Goal: Information Seeking & Learning: Learn about a topic

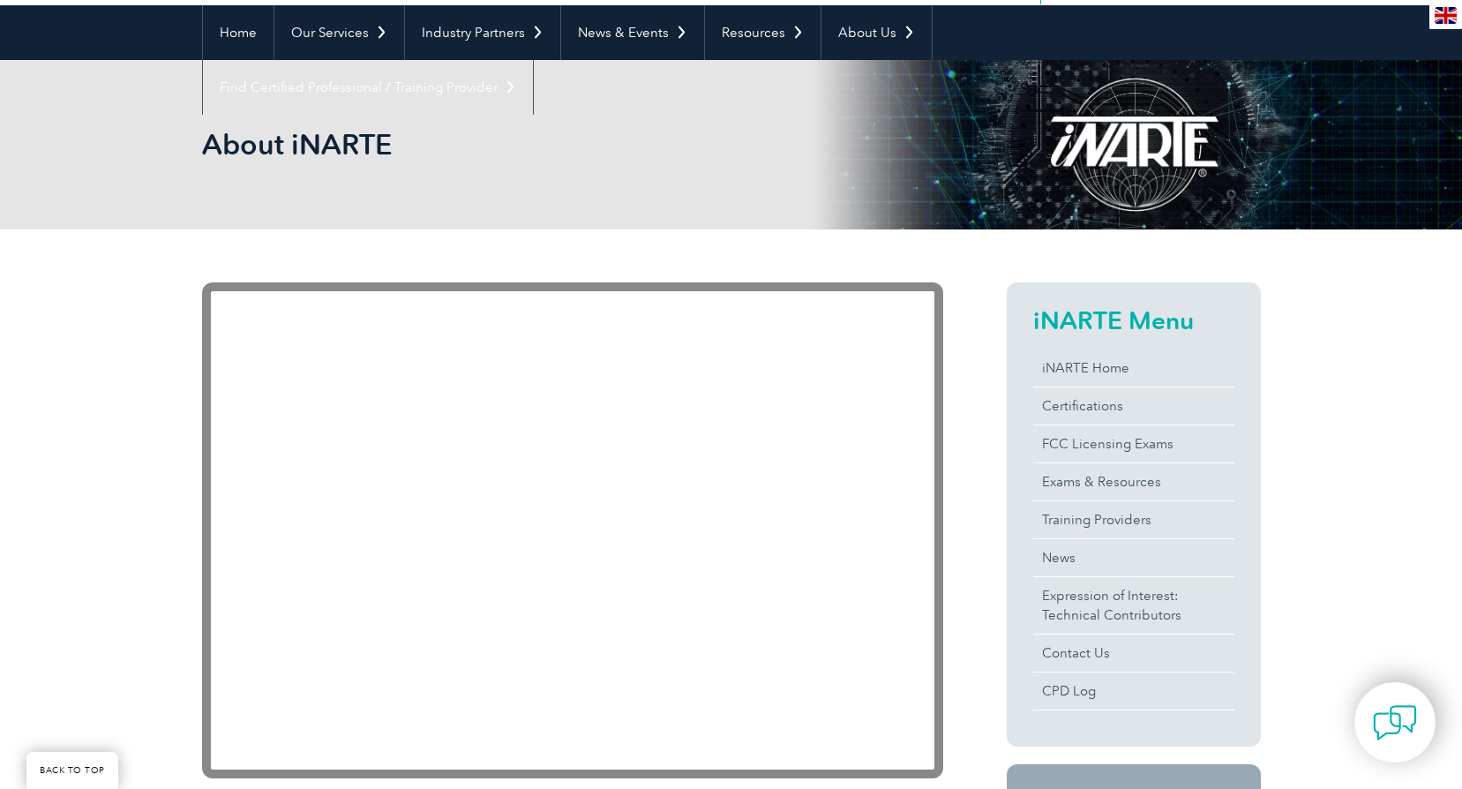
scroll to position [177, 0]
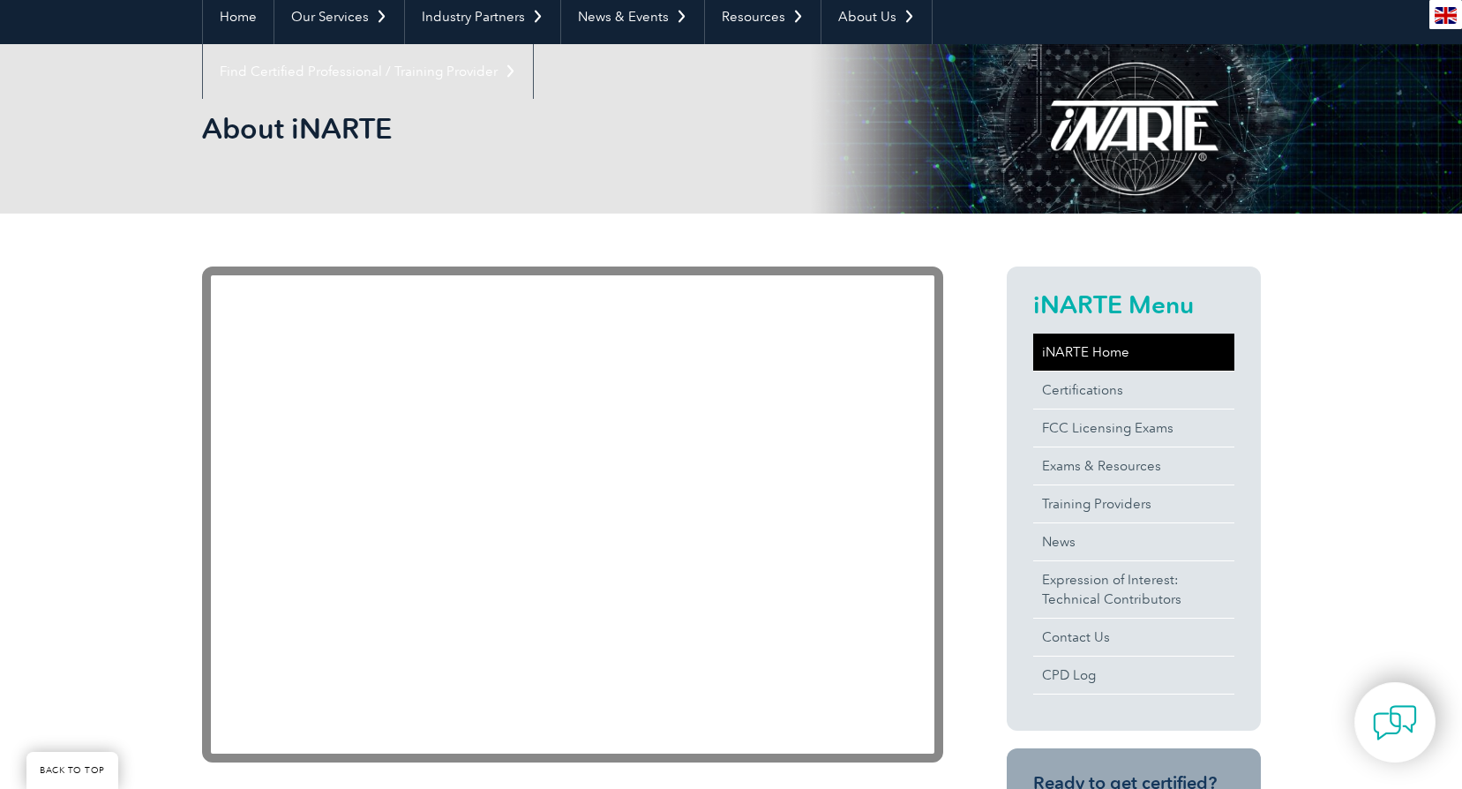
click at [1082, 343] on link "iNARTE Home" at bounding box center [1133, 352] width 201 height 37
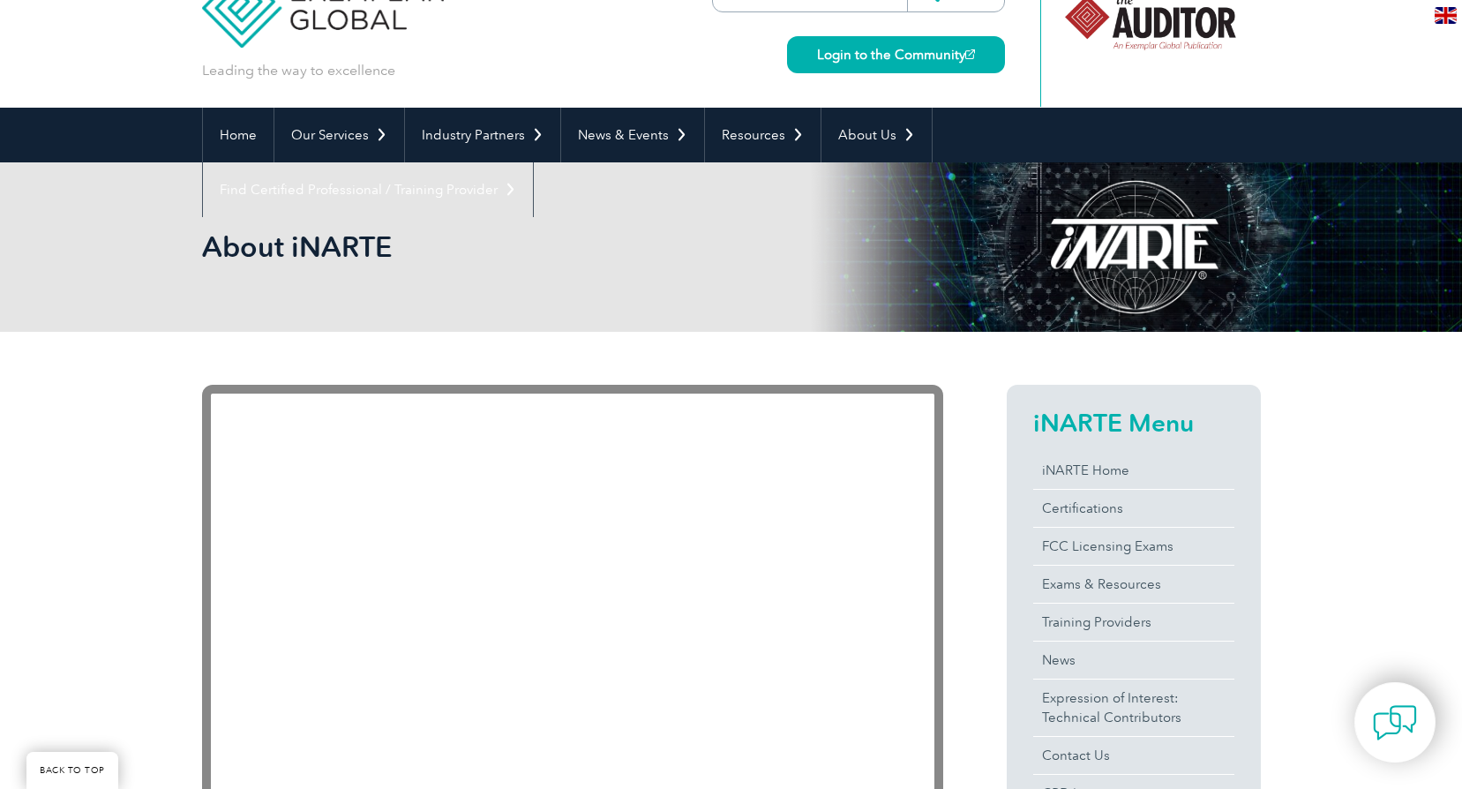
scroll to position [265, 0]
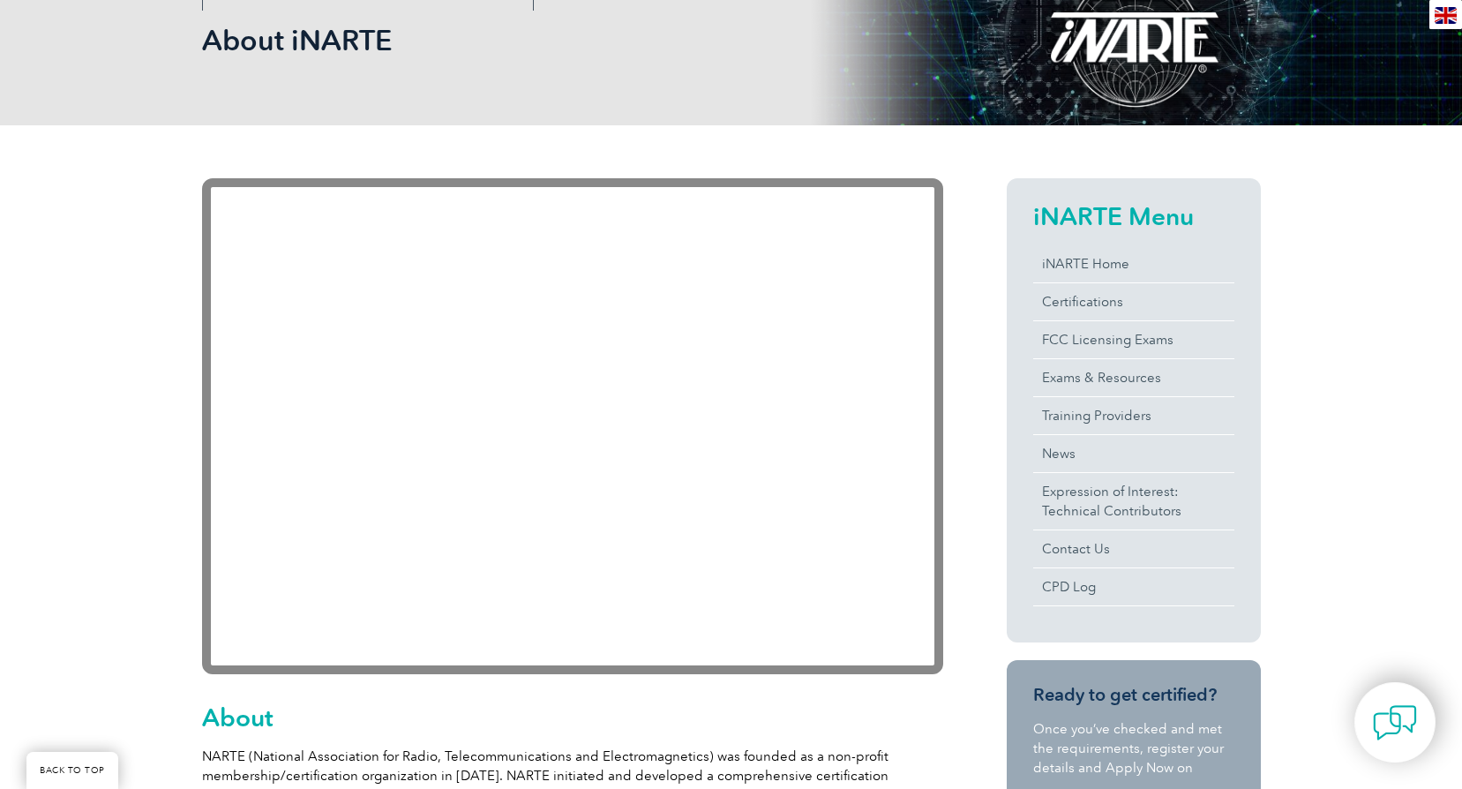
click at [1091, 304] on link "Certifications" at bounding box center [1133, 301] width 201 height 37
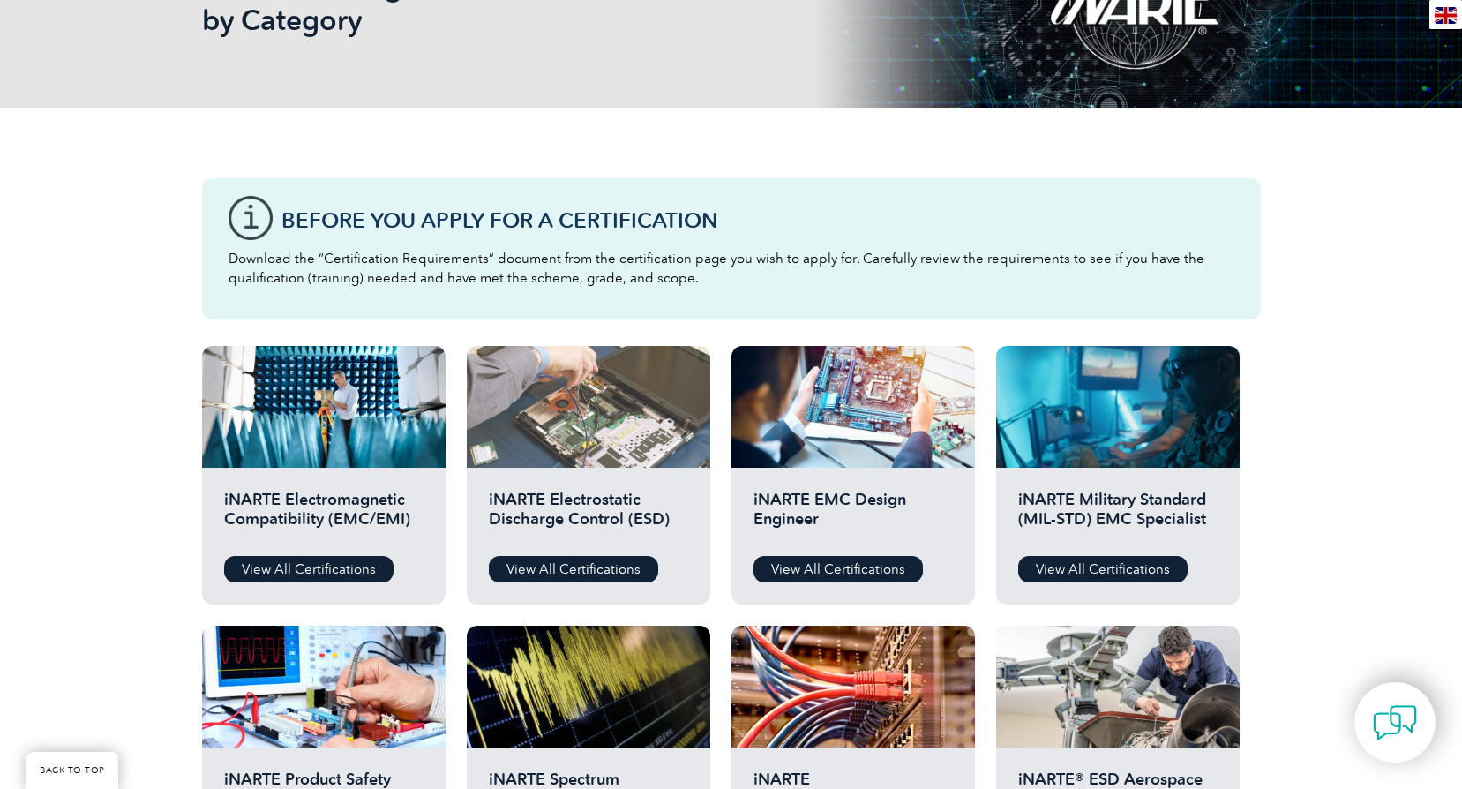
scroll to position [441, 0]
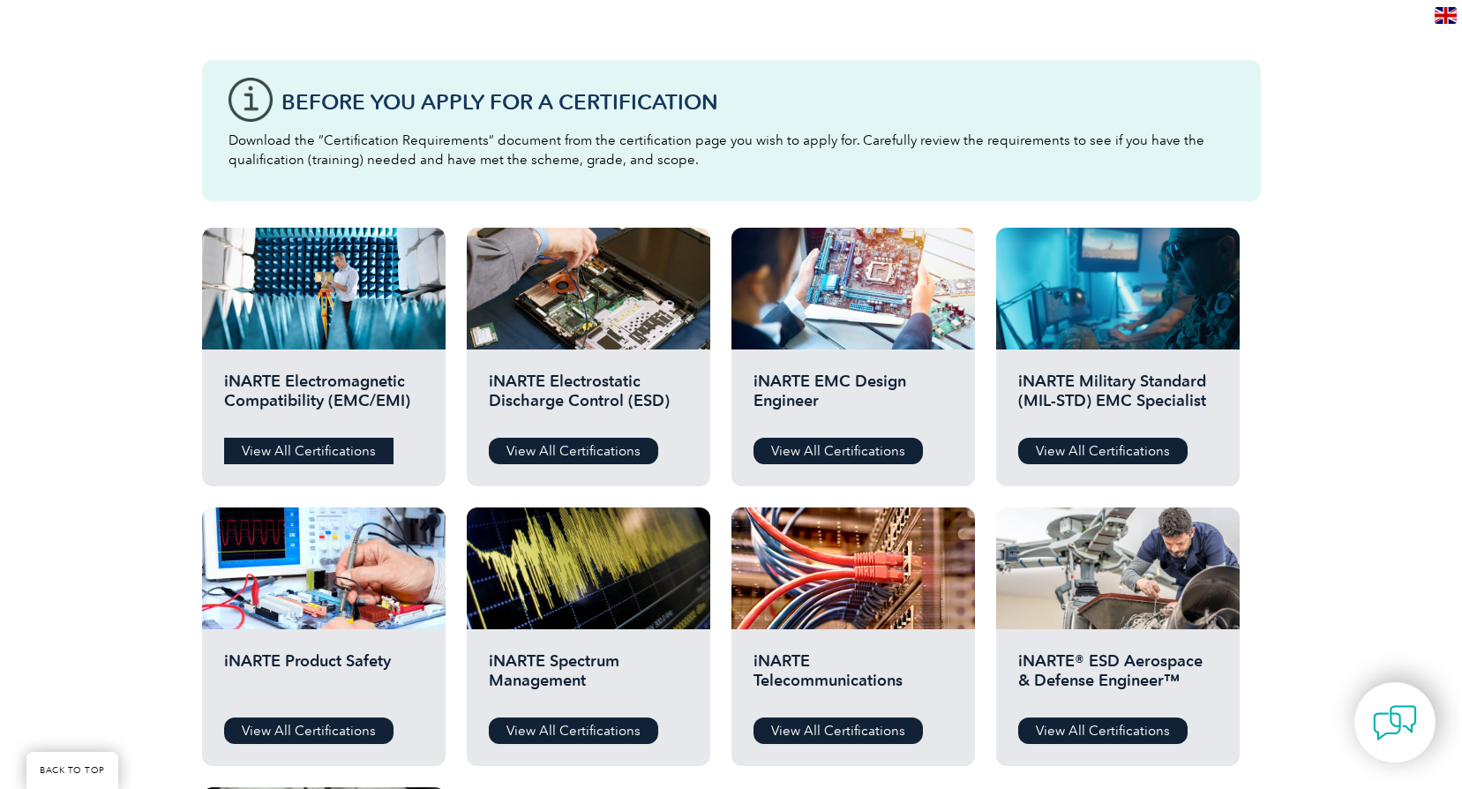
click at [313, 444] on link "View All Certifications" at bounding box center [308, 451] width 169 height 26
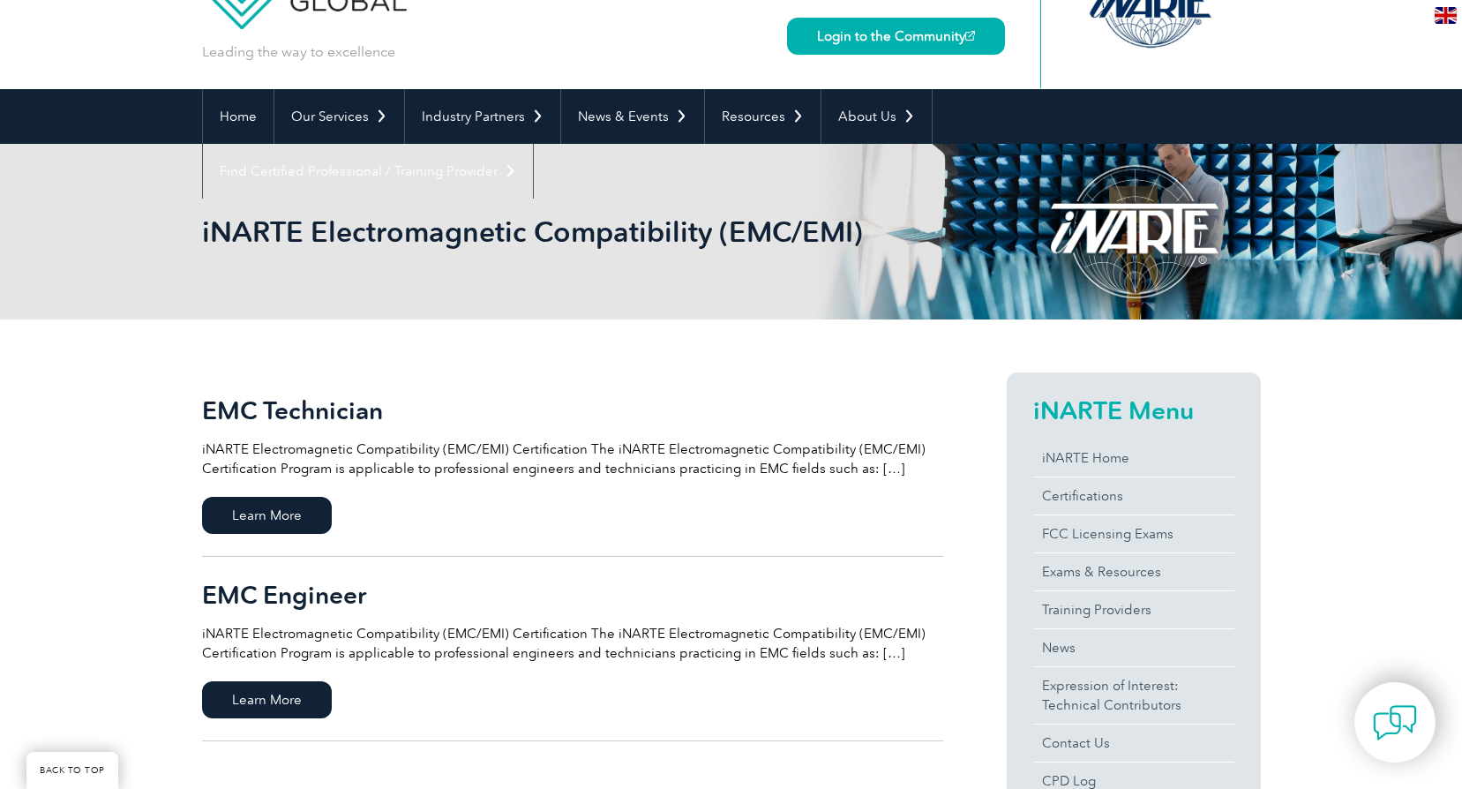
scroll to position [265, 0]
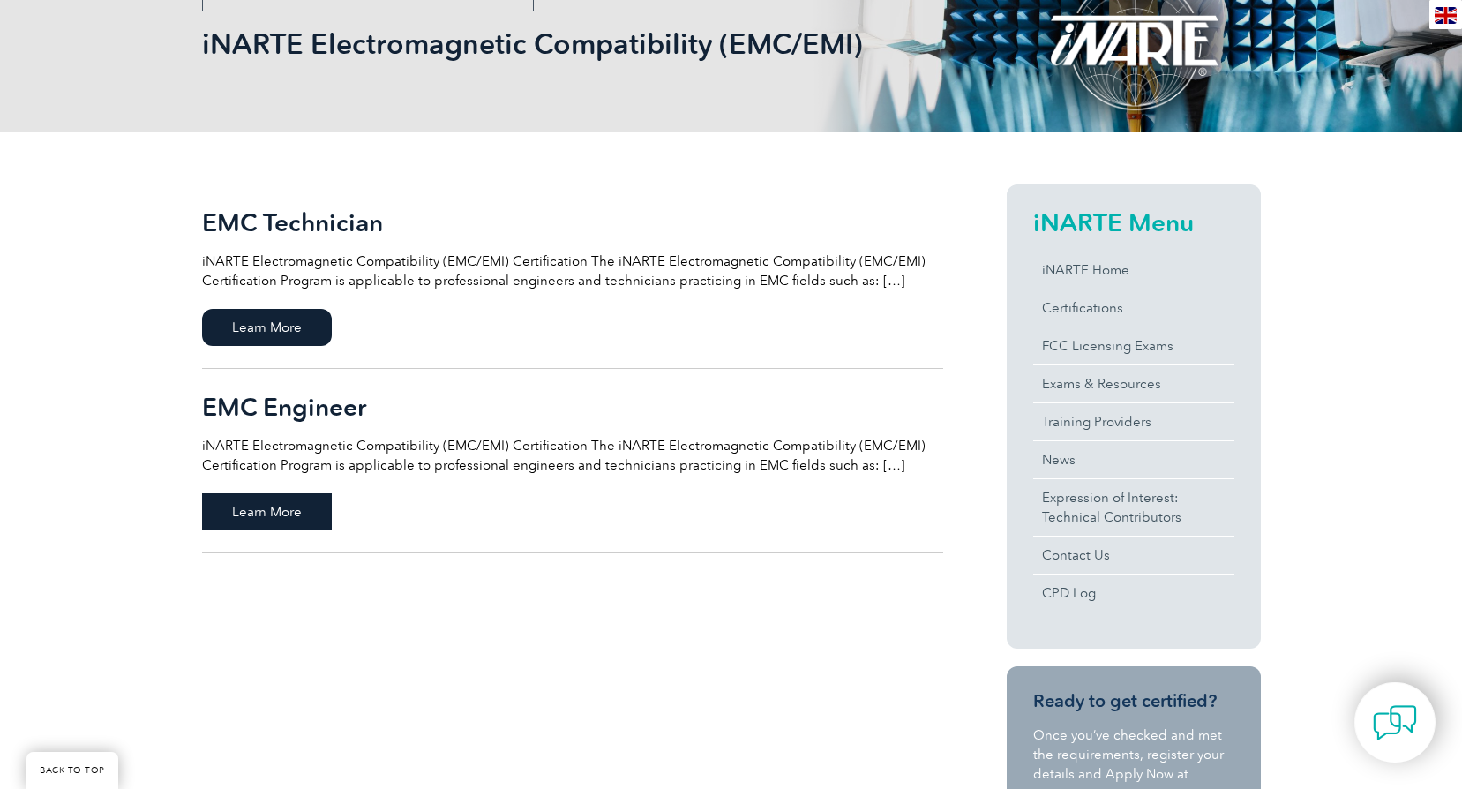
click at [287, 513] on span "Learn More" at bounding box center [267, 511] width 130 height 37
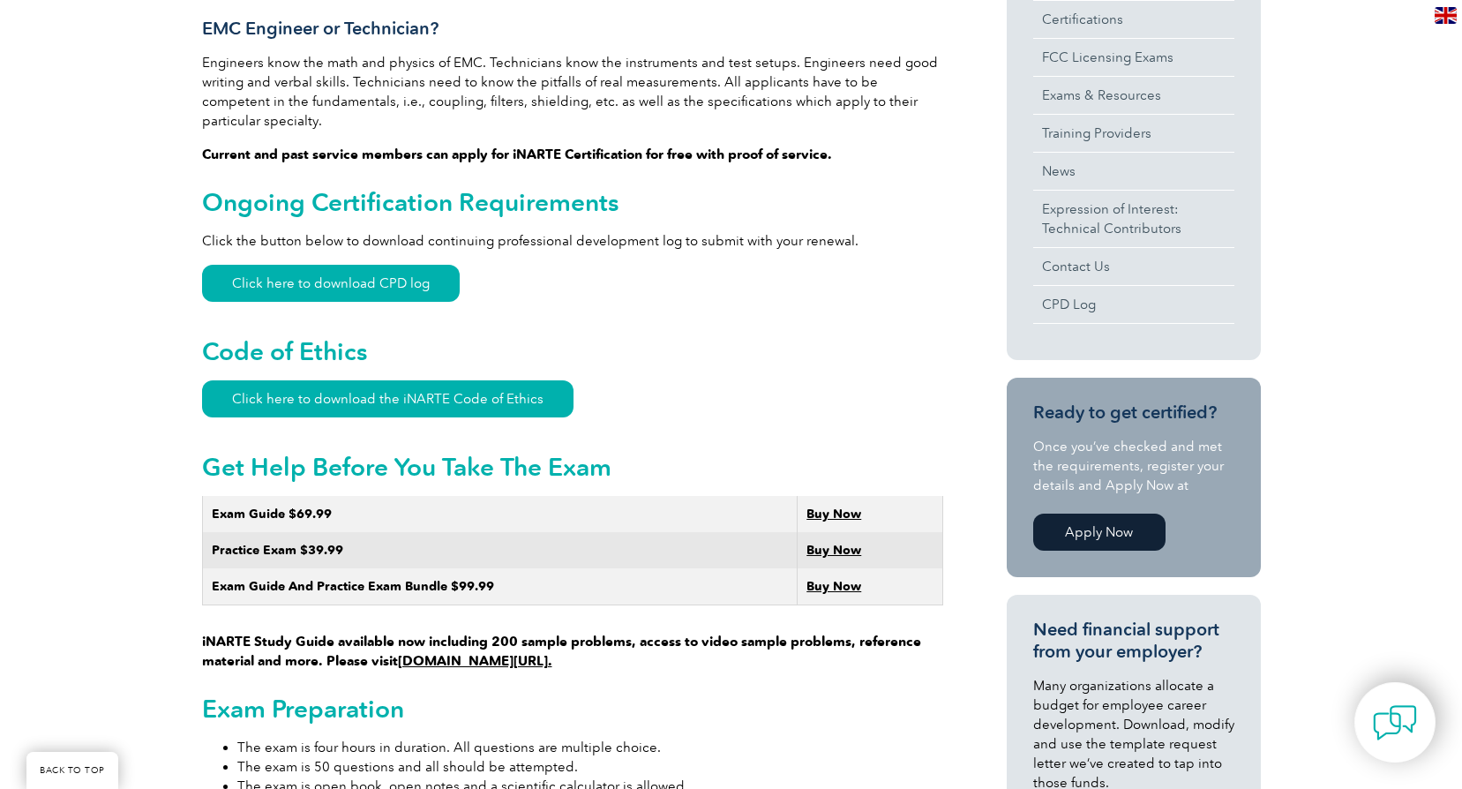
scroll to position [706, 0]
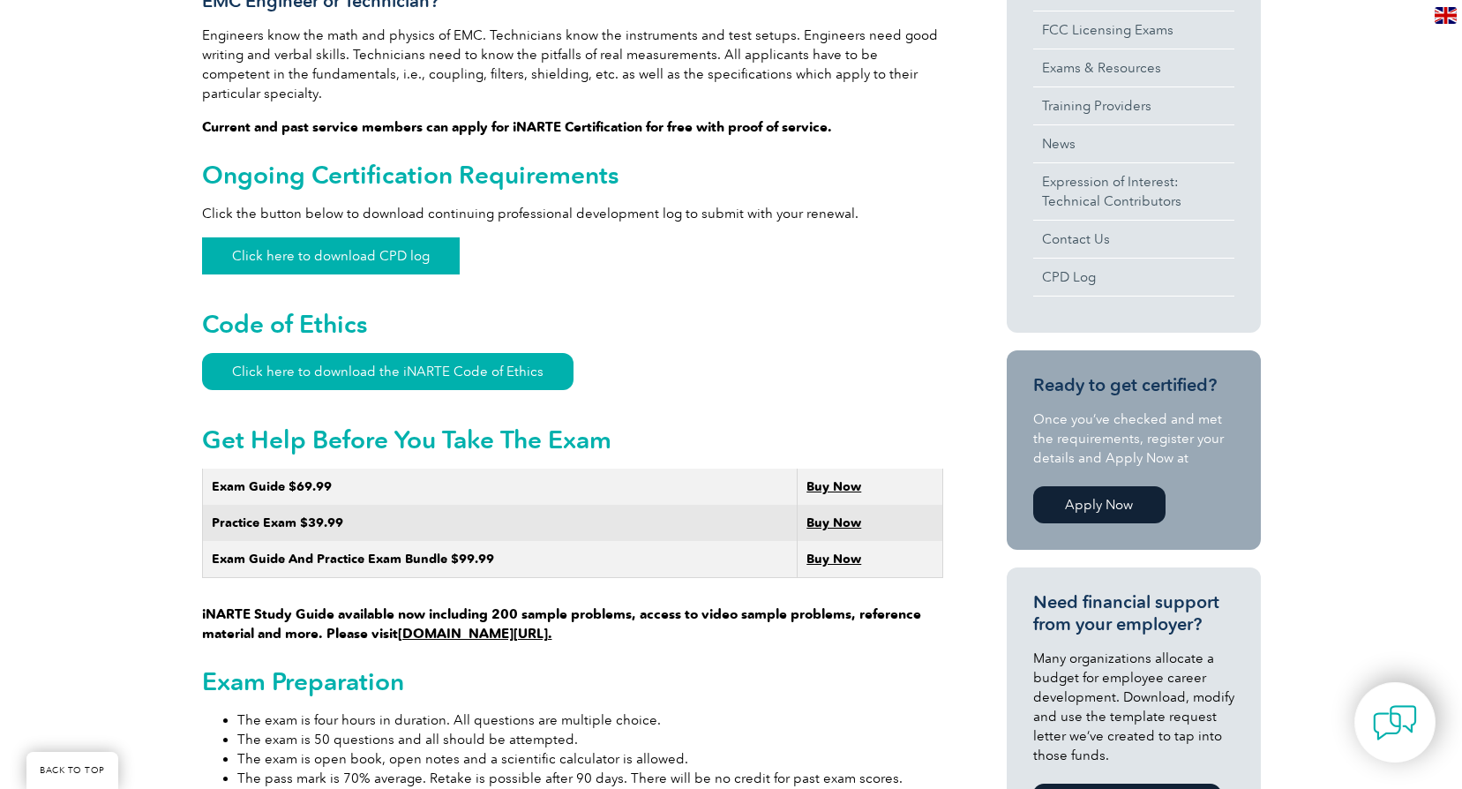
click at [379, 240] on link "Click here to download CPD log" at bounding box center [331, 255] width 258 height 37
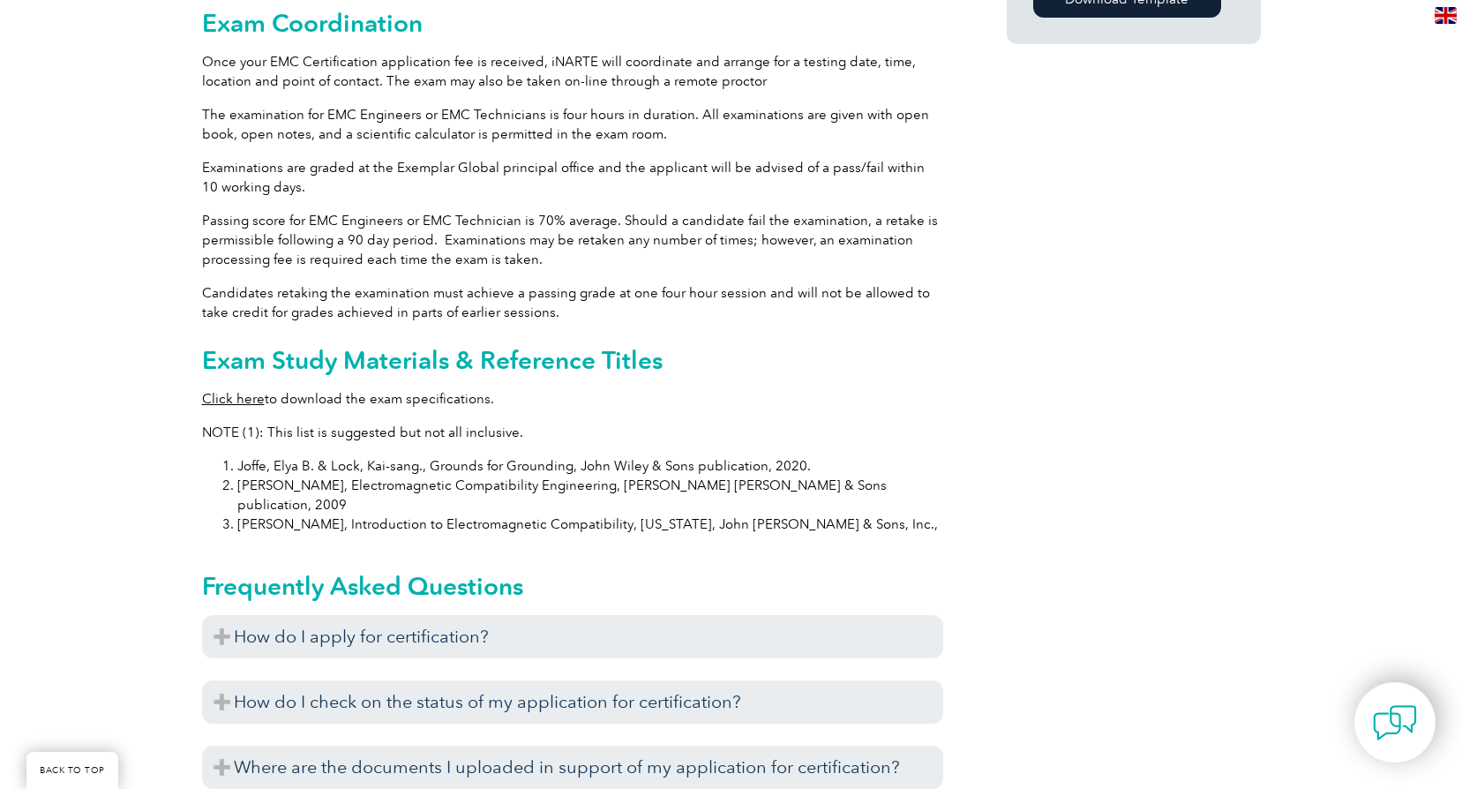
scroll to position [1589, 0]
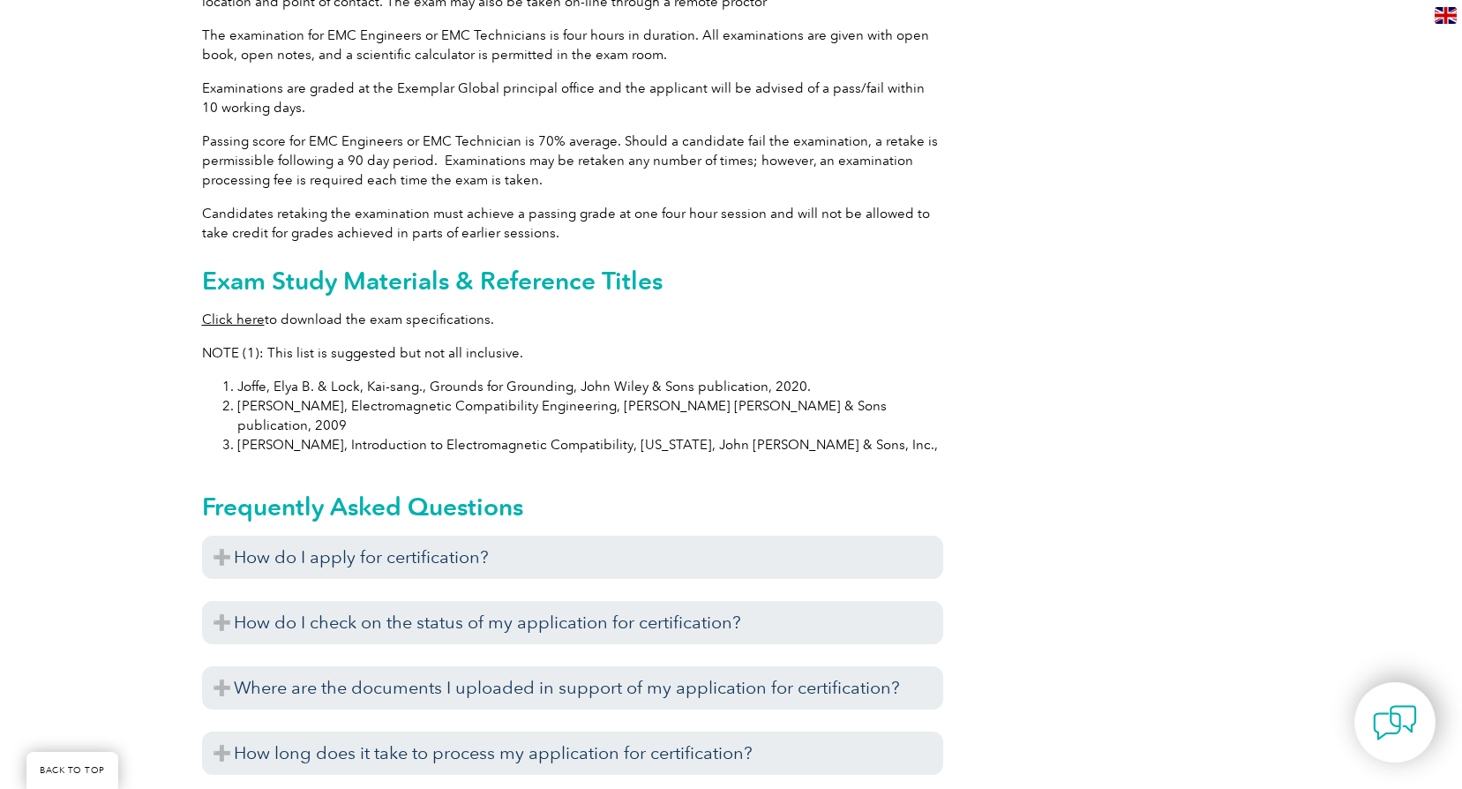
click at [208, 312] on link "Click here" at bounding box center [233, 320] width 63 height 16
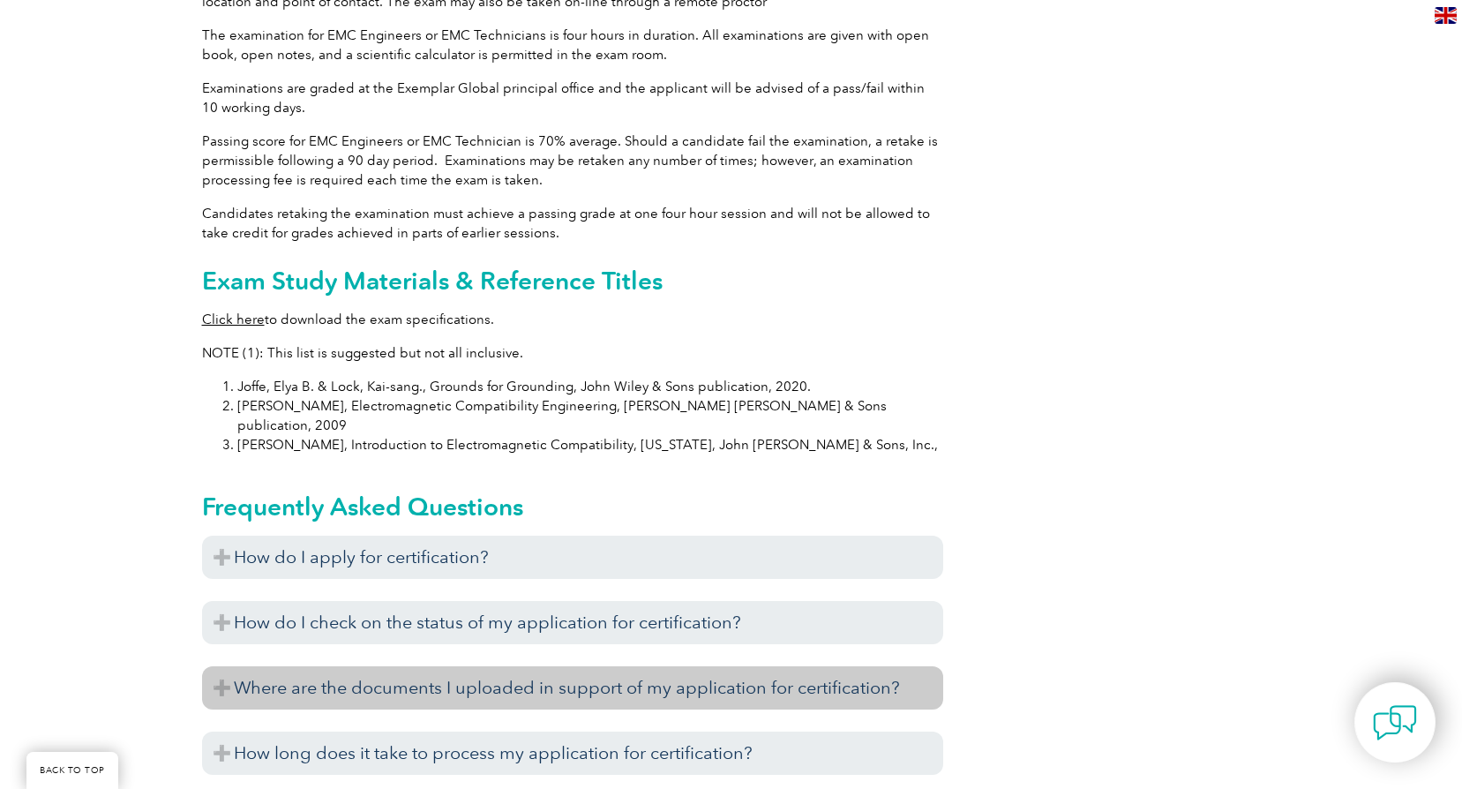
click at [220, 666] on h3 "Where are the documents I uploaded in support of my application for certificati…" at bounding box center [572, 687] width 741 height 43
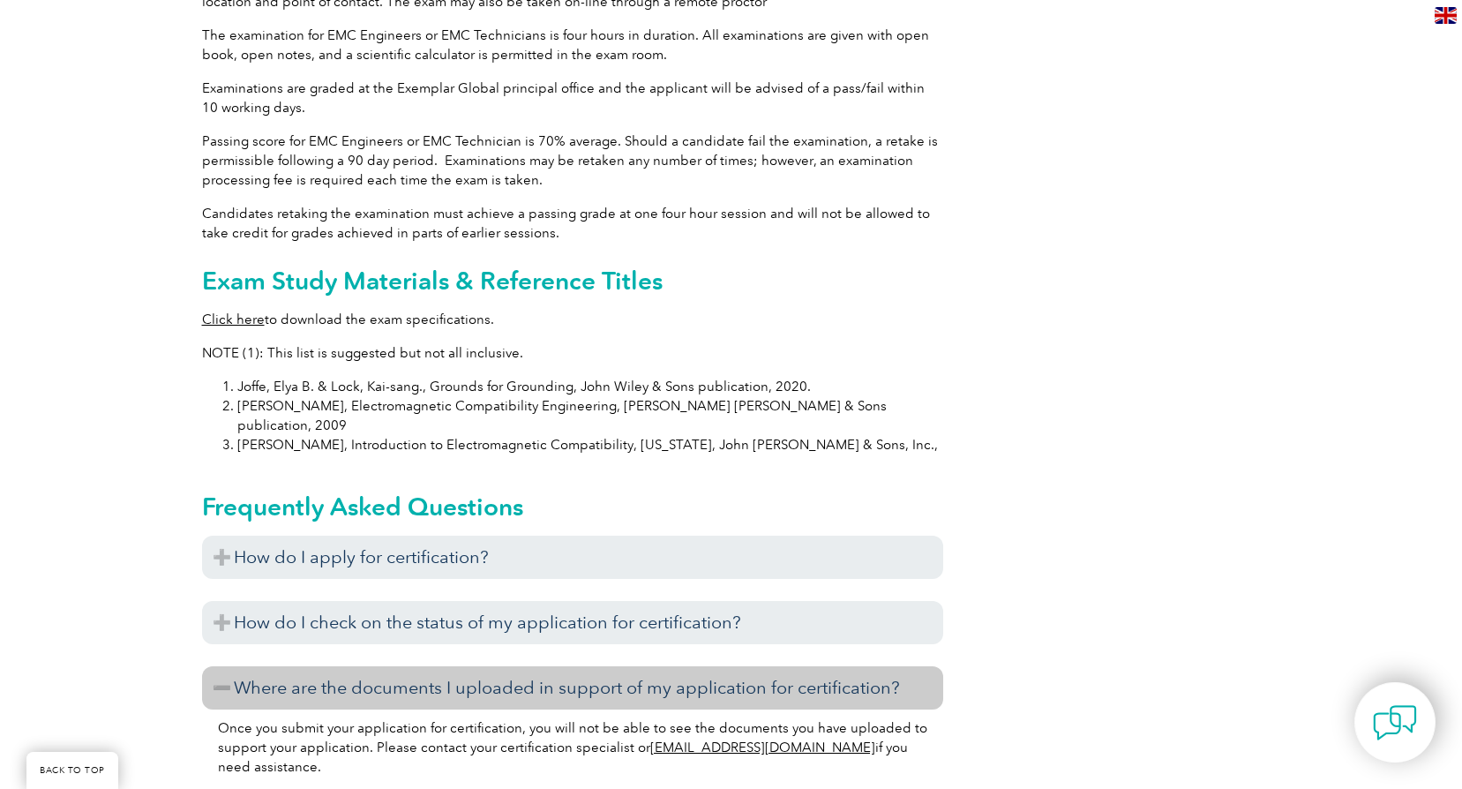
click at [220, 666] on h3 "Where are the documents I uploaded in support of my application for certificati…" at bounding box center [572, 687] width 741 height 43
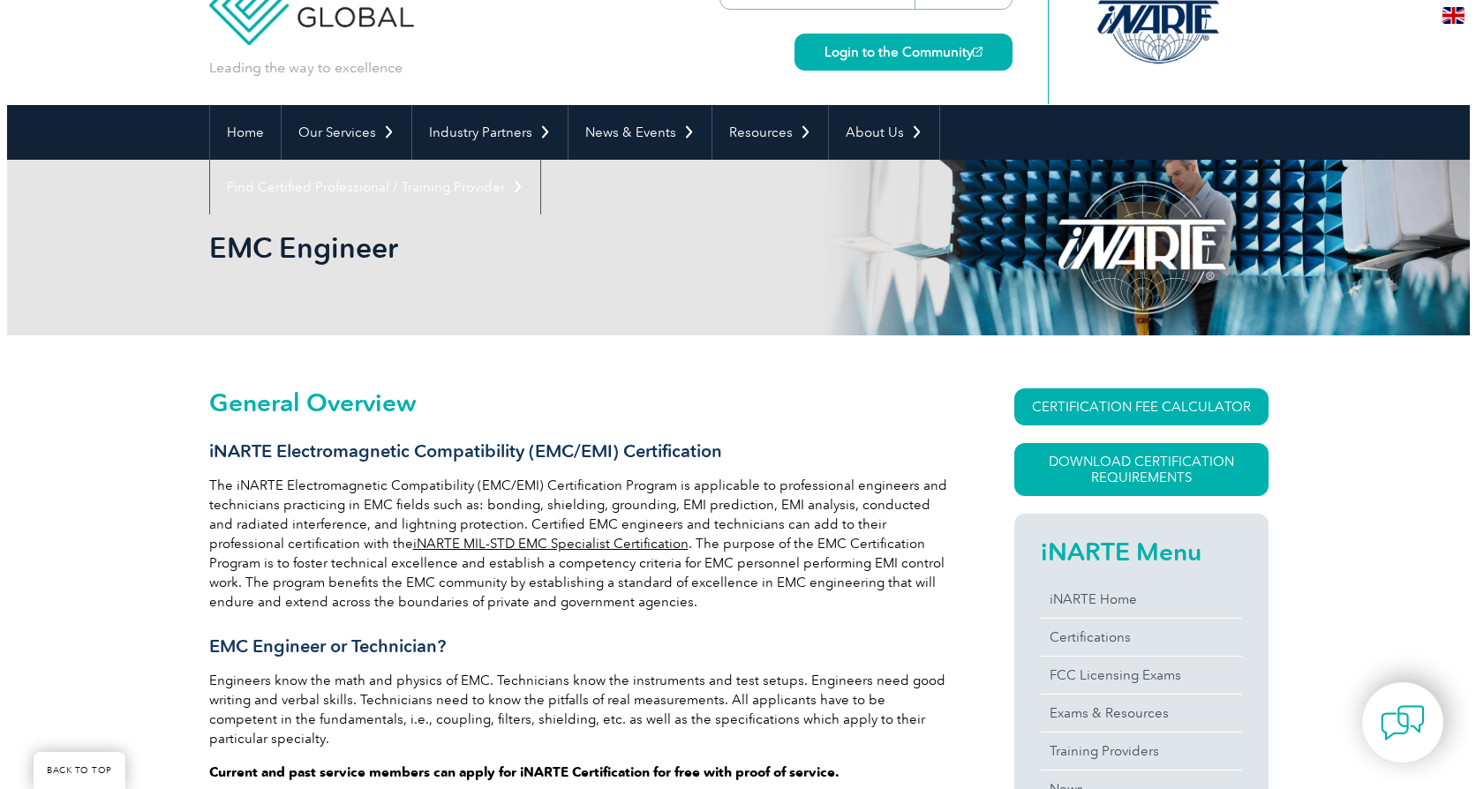
scroll to position [265, 0]
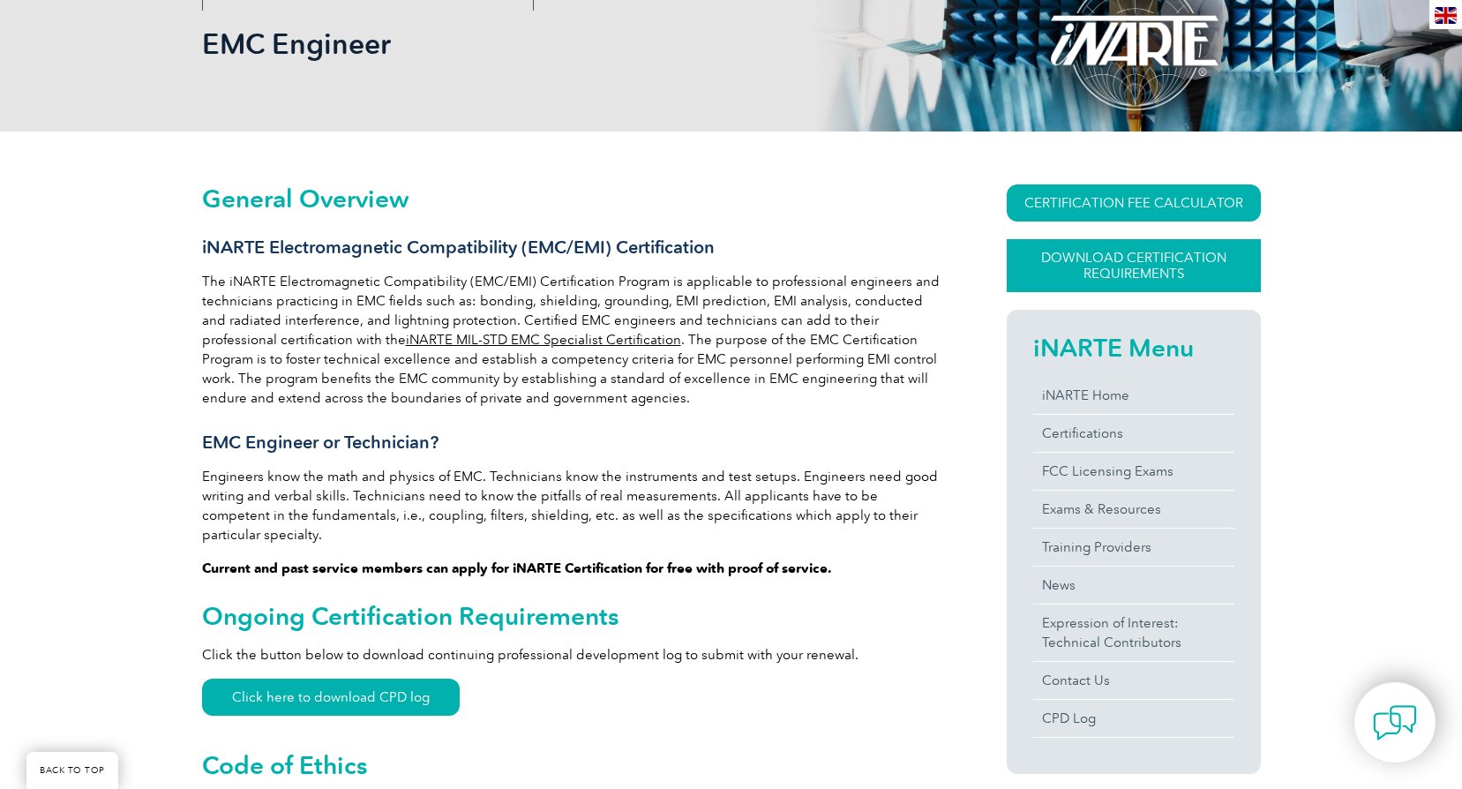
click at [1157, 262] on link "Download Certification Requirements" at bounding box center [1134, 265] width 254 height 53
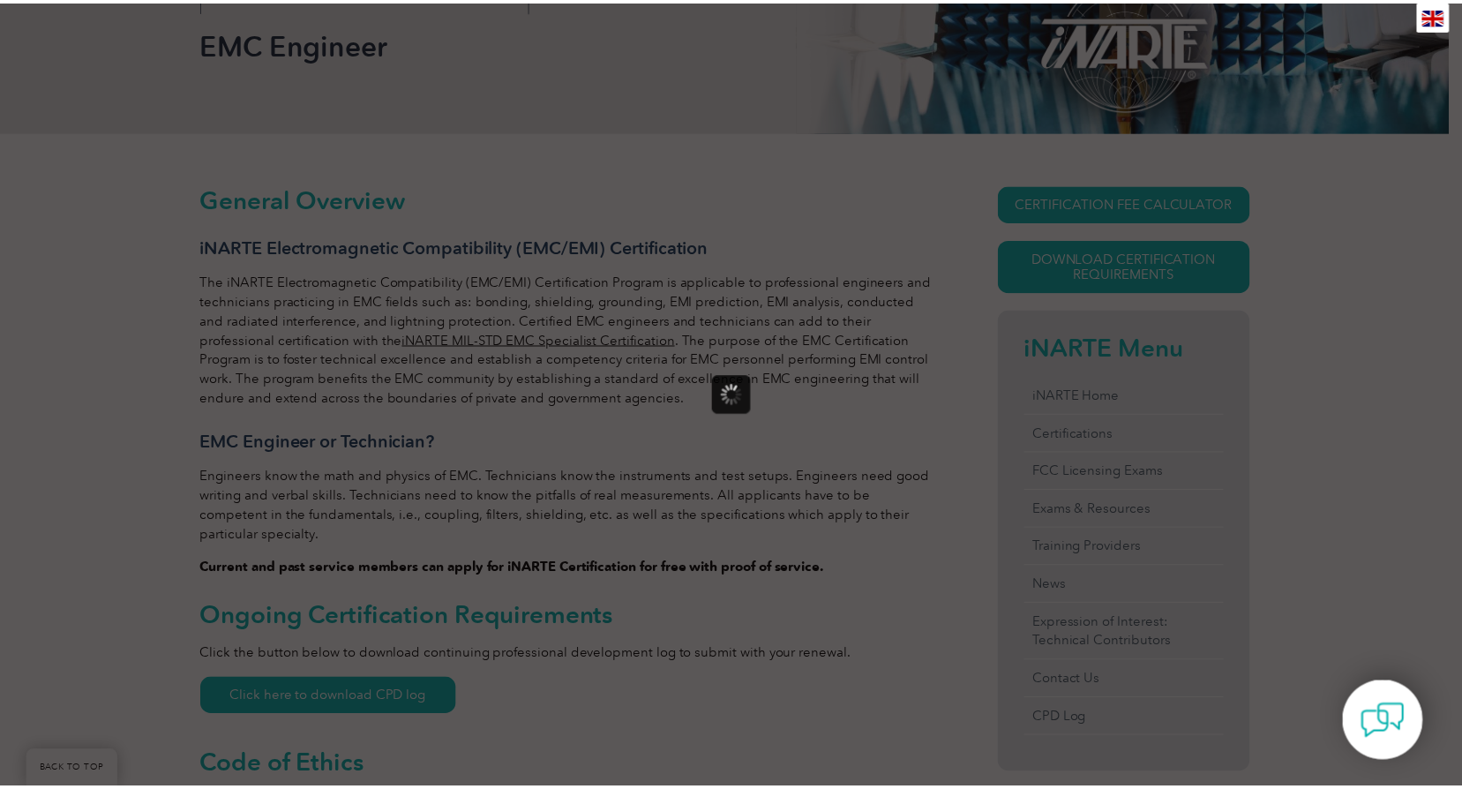
scroll to position [0, 0]
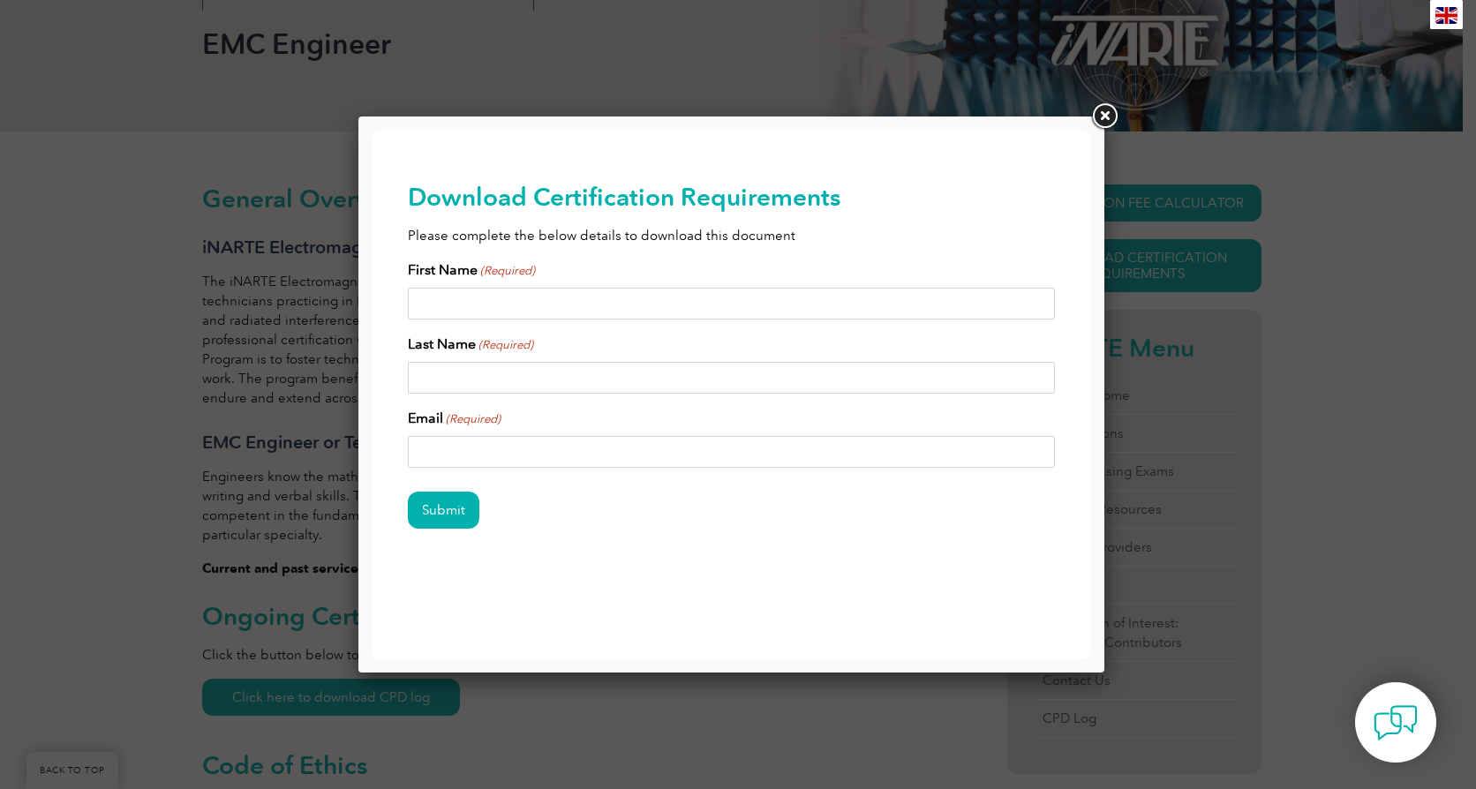
click at [1099, 115] on link at bounding box center [1104, 117] width 32 height 32
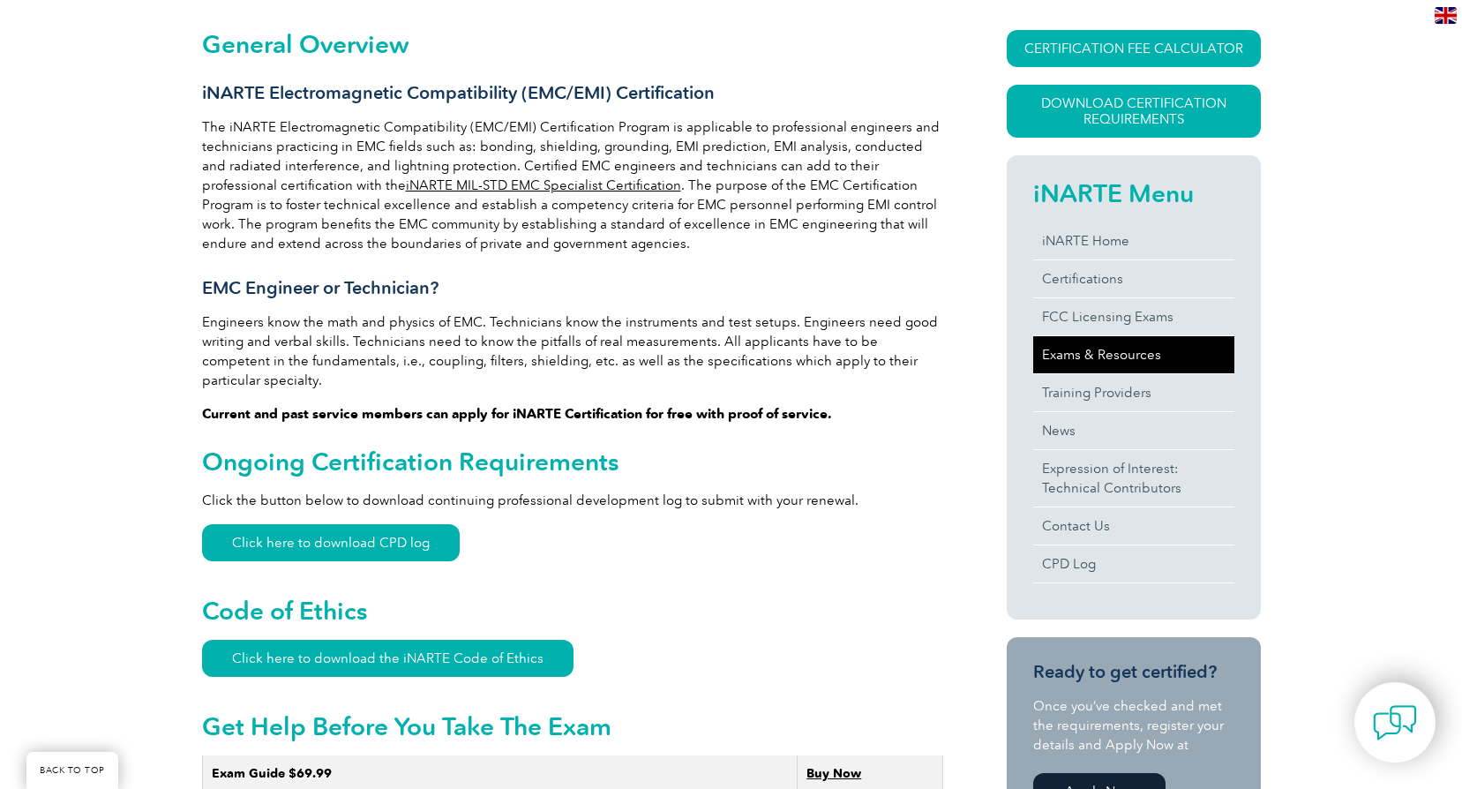
scroll to position [441, 0]
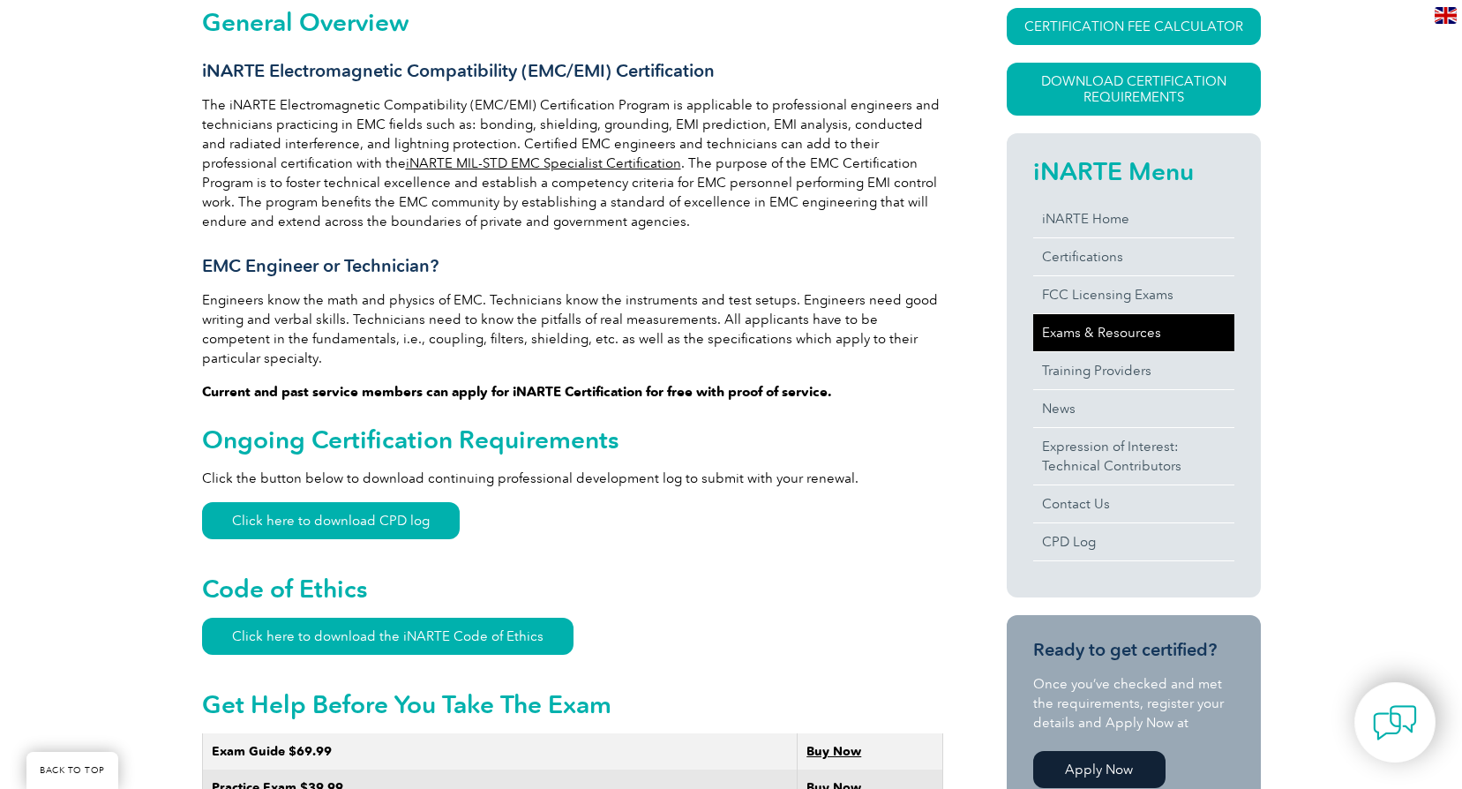
click at [1082, 330] on link "Exams & Resources" at bounding box center [1133, 332] width 201 height 37
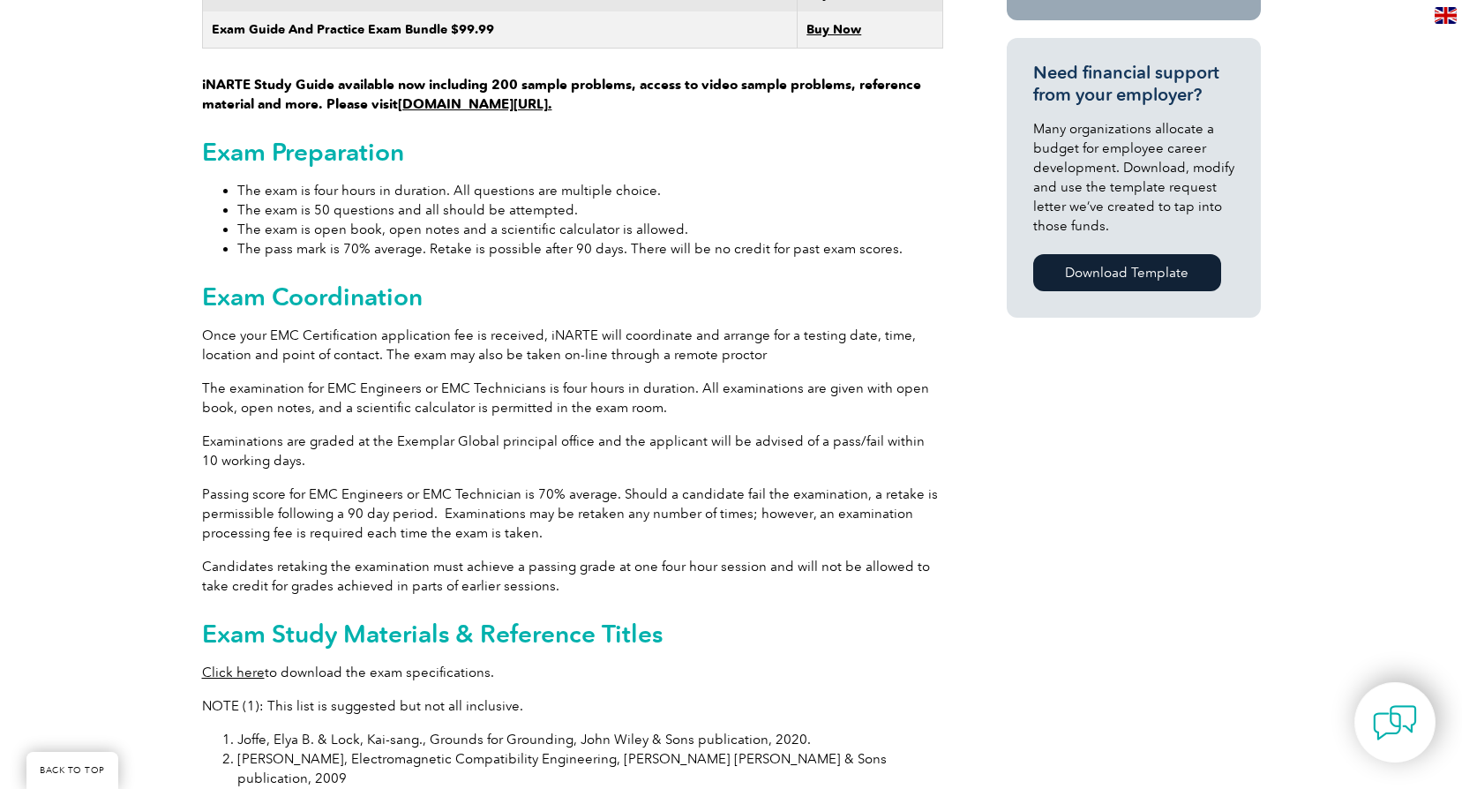
scroll to position [1412, 0]
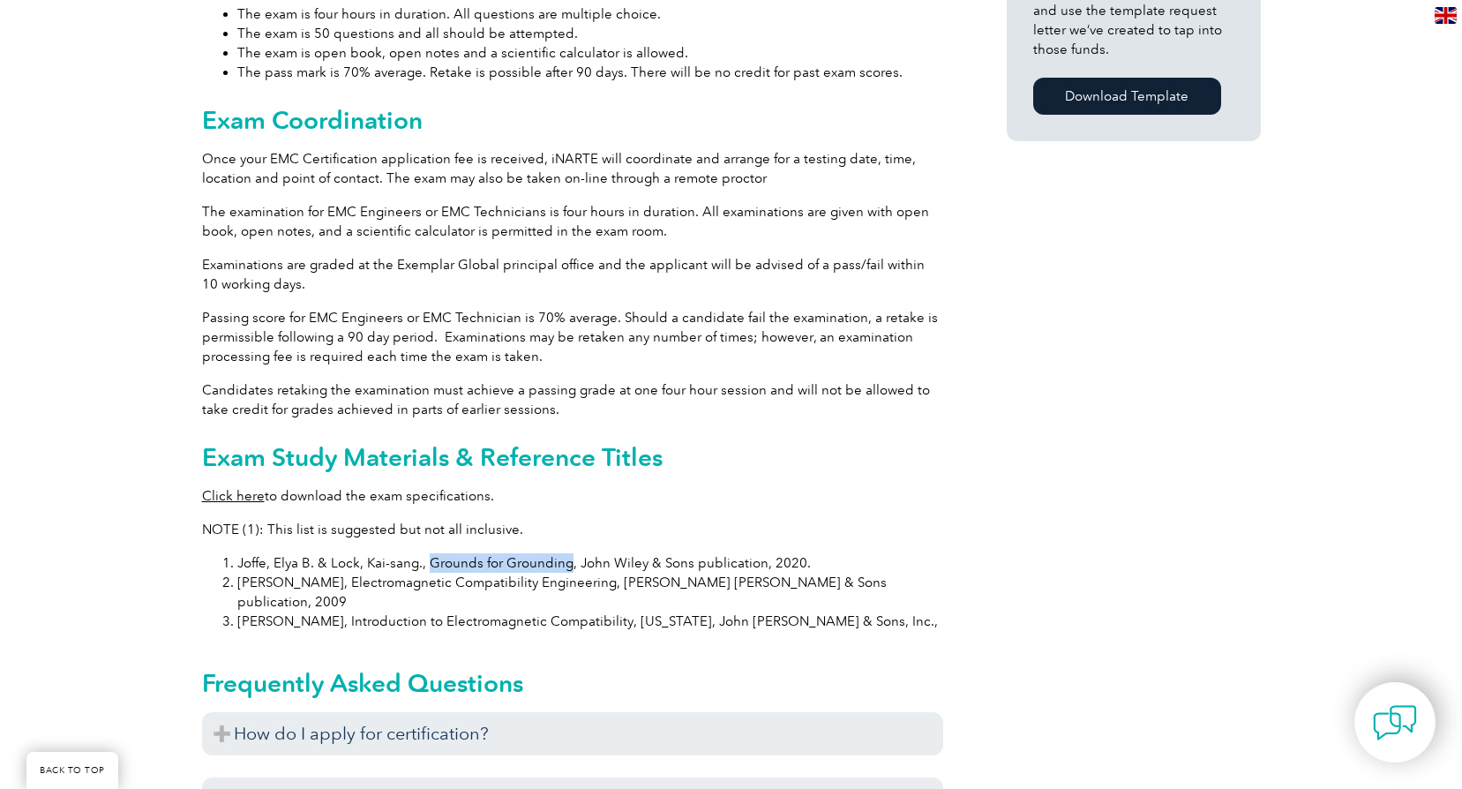
drag, startPoint x: 426, startPoint y: 543, endPoint x: 564, endPoint y: 547, distance: 137.8
click at [564, 553] on li "Joffe, Elya B. & Lock, Kai-sang., Grounds for Grounding, John Wiley & Sons publ…" at bounding box center [590, 562] width 706 height 19
drag, startPoint x: 564, startPoint y: 547, endPoint x: 548, endPoint y: 546, distance: 15.9
copy li "Grounds for Grounding"
click at [1070, 364] on div "General Overview iNARTE Electromagnetic Compatibility (EMC/EMI) Certification T…" at bounding box center [731, 177] width 1059 height 2386
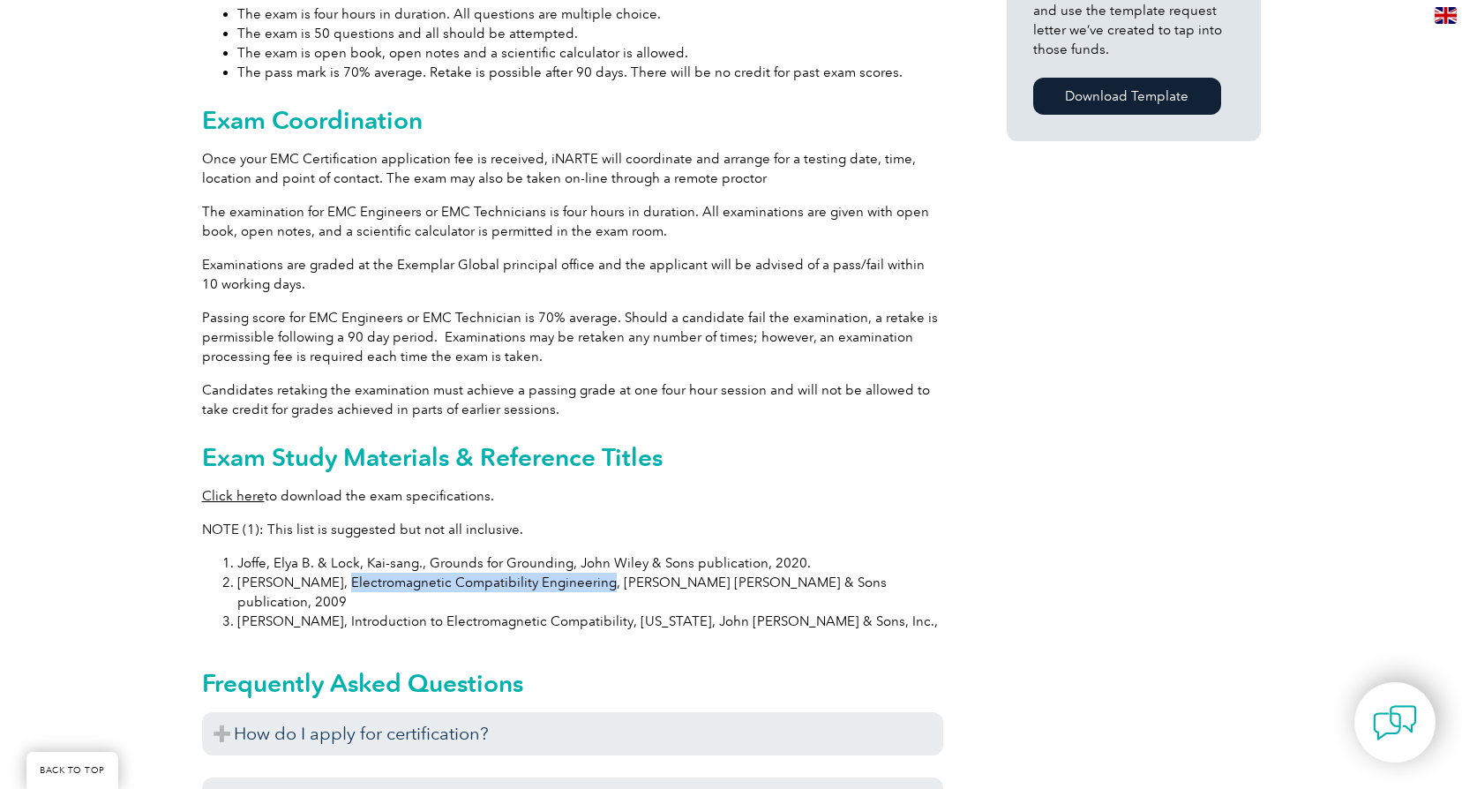
drag, startPoint x: 324, startPoint y: 561, endPoint x: 581, endPoint y: 567, distance: 256.9
click at [581, 573] on li "Ott, Henry W., Electromagnetic Compatibility Engineering, John Wiley & Sons pub…" at bounding box center [590, 592] width 706 height 39
copy li "Electromagnetic Compatibility Engineering"
click at [557, 553] on li "Joffe, Elya B. & Lock, Kai-sang., Grounds for Grounding, John Wiley & Sons publ…" at bounding box center [590, 562] width 706 height 19
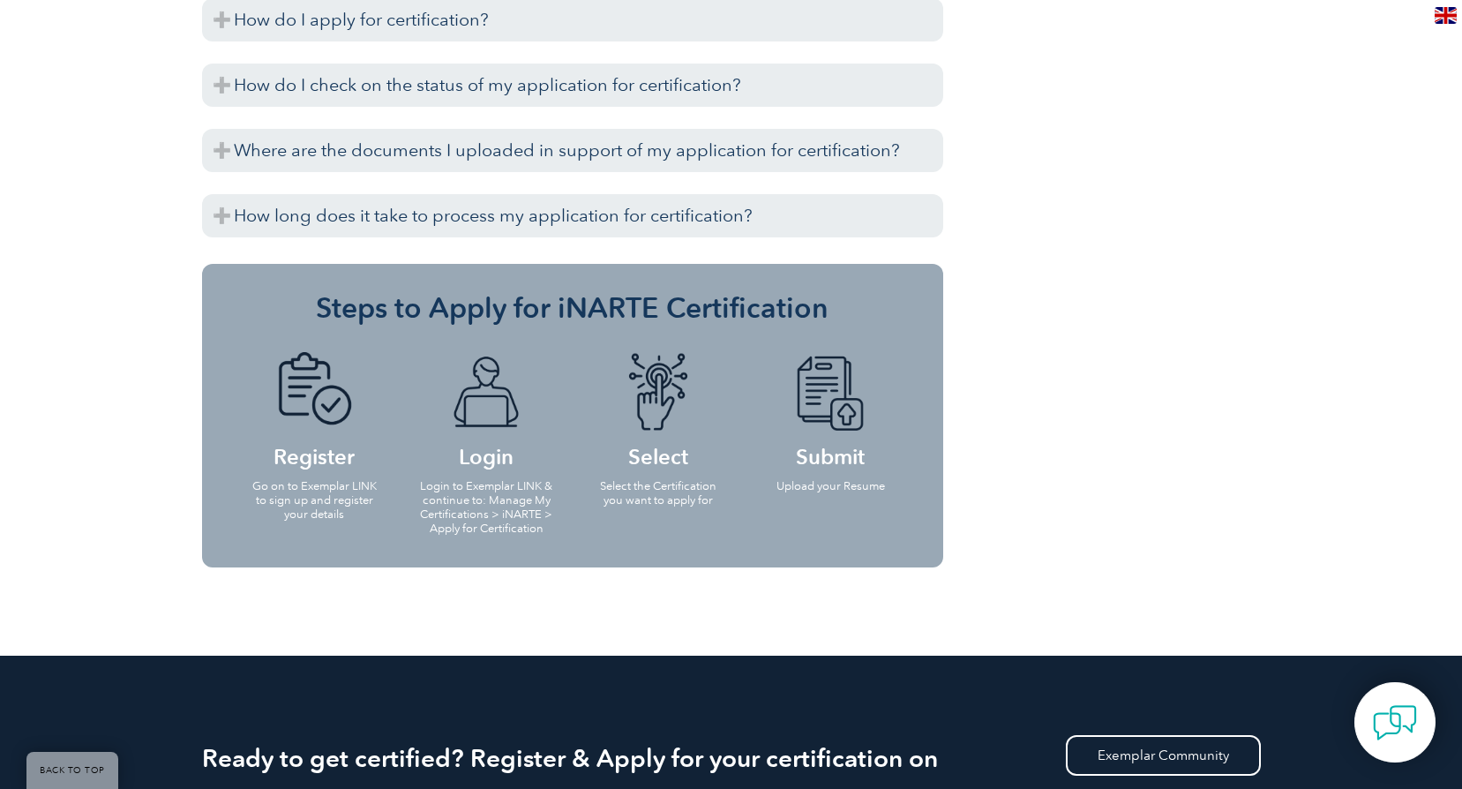
scroll to position [2471, 0]
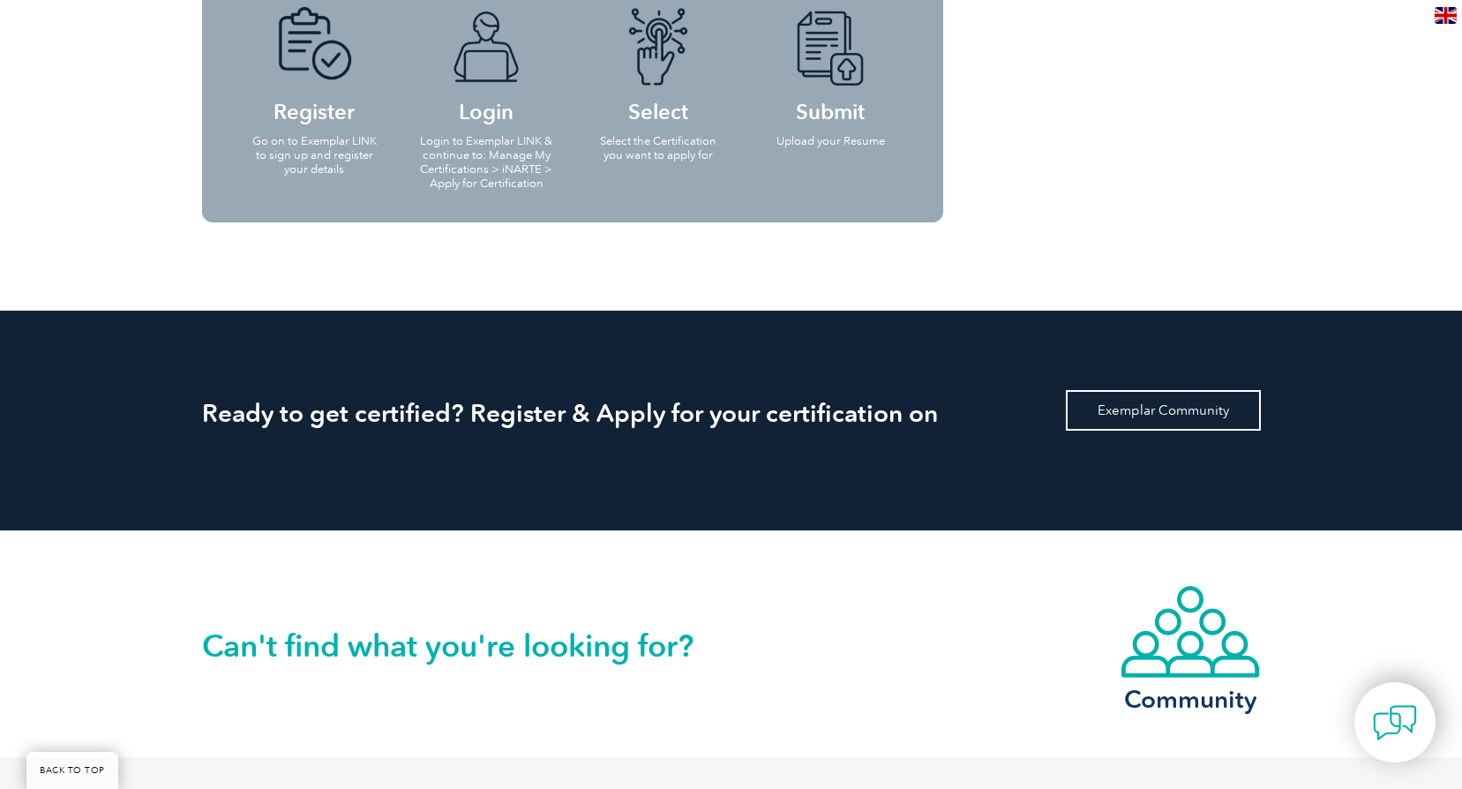
click at [1108, 390] on link "Exemplar Community" at bounding box center [1163, 410] width 195 height 41
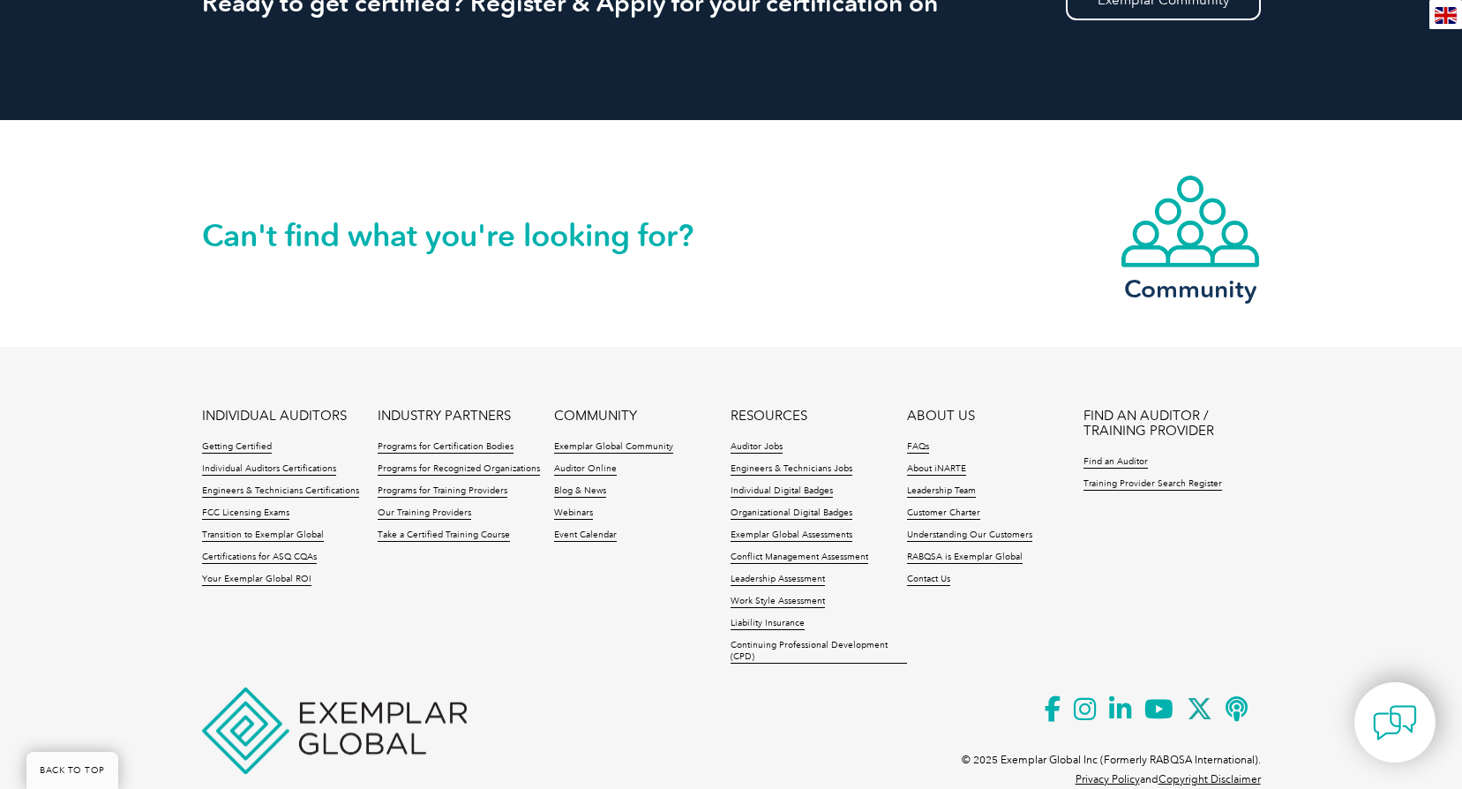
click at [627, 561] on ul "INDIVIDUAL AUDITORS Getting Certified Individual Auditors Certifications Engine…" at bounding box center [731, 541] width 1059 height 265
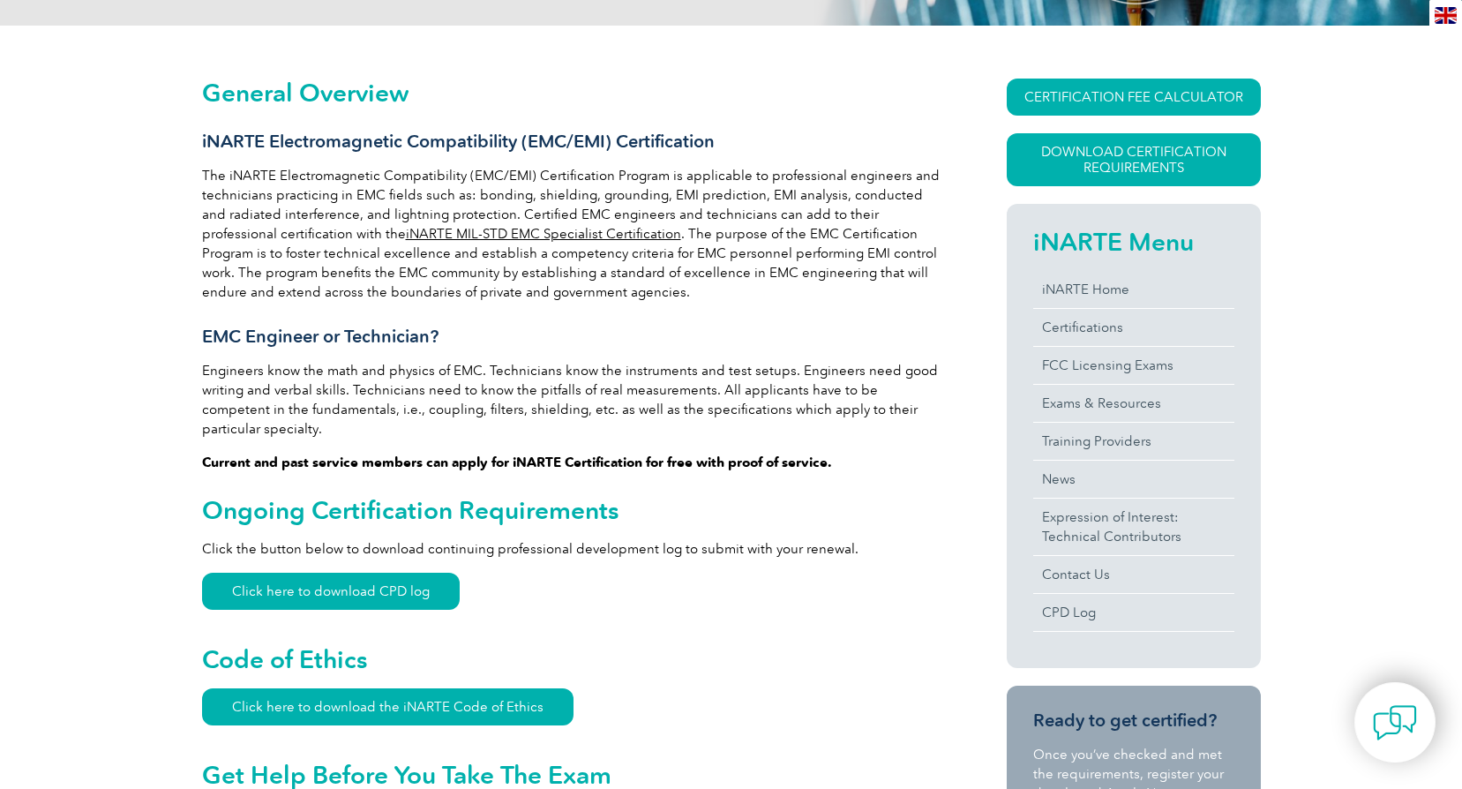
scroll to position [530, 0]
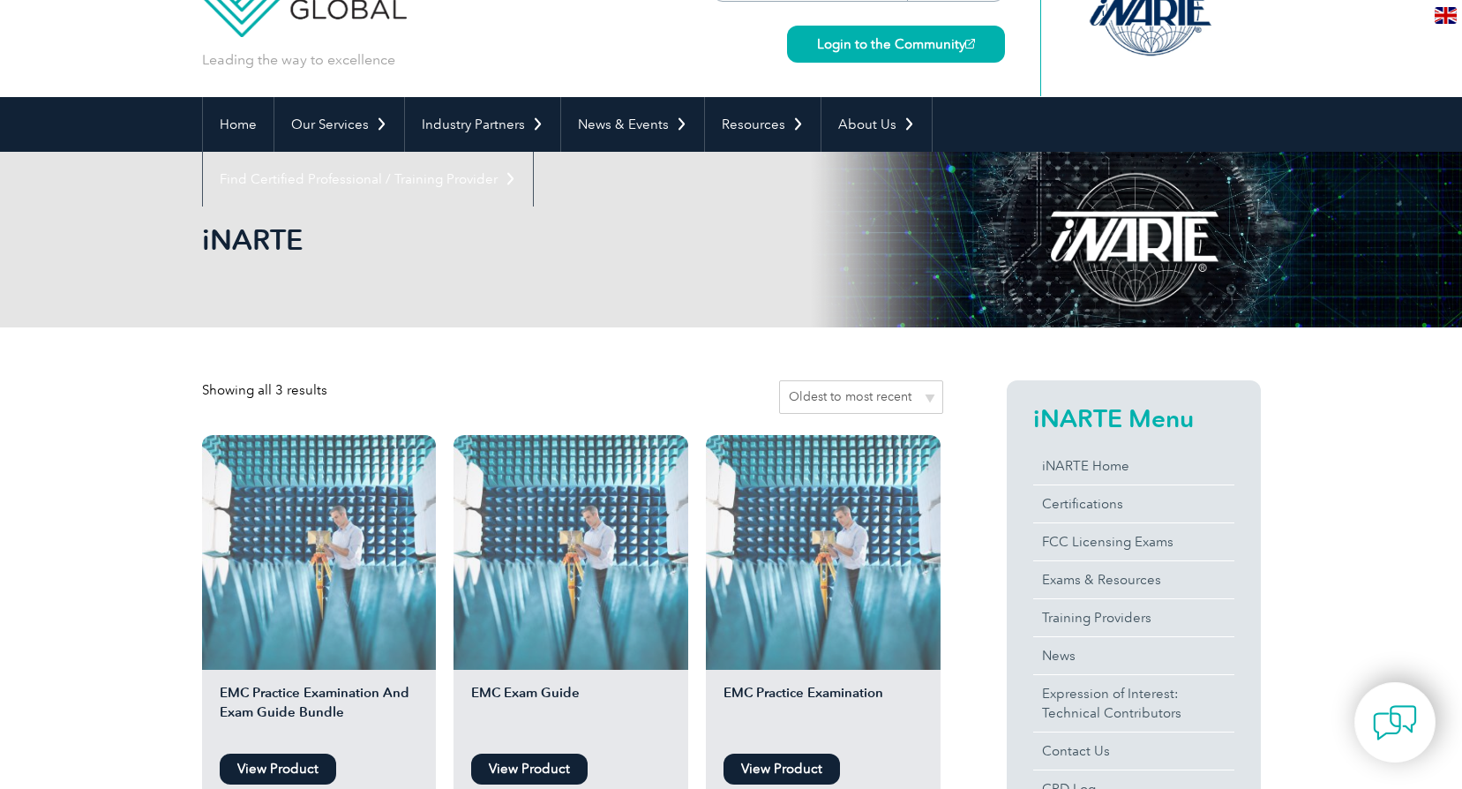
scroll to position [265, 0]
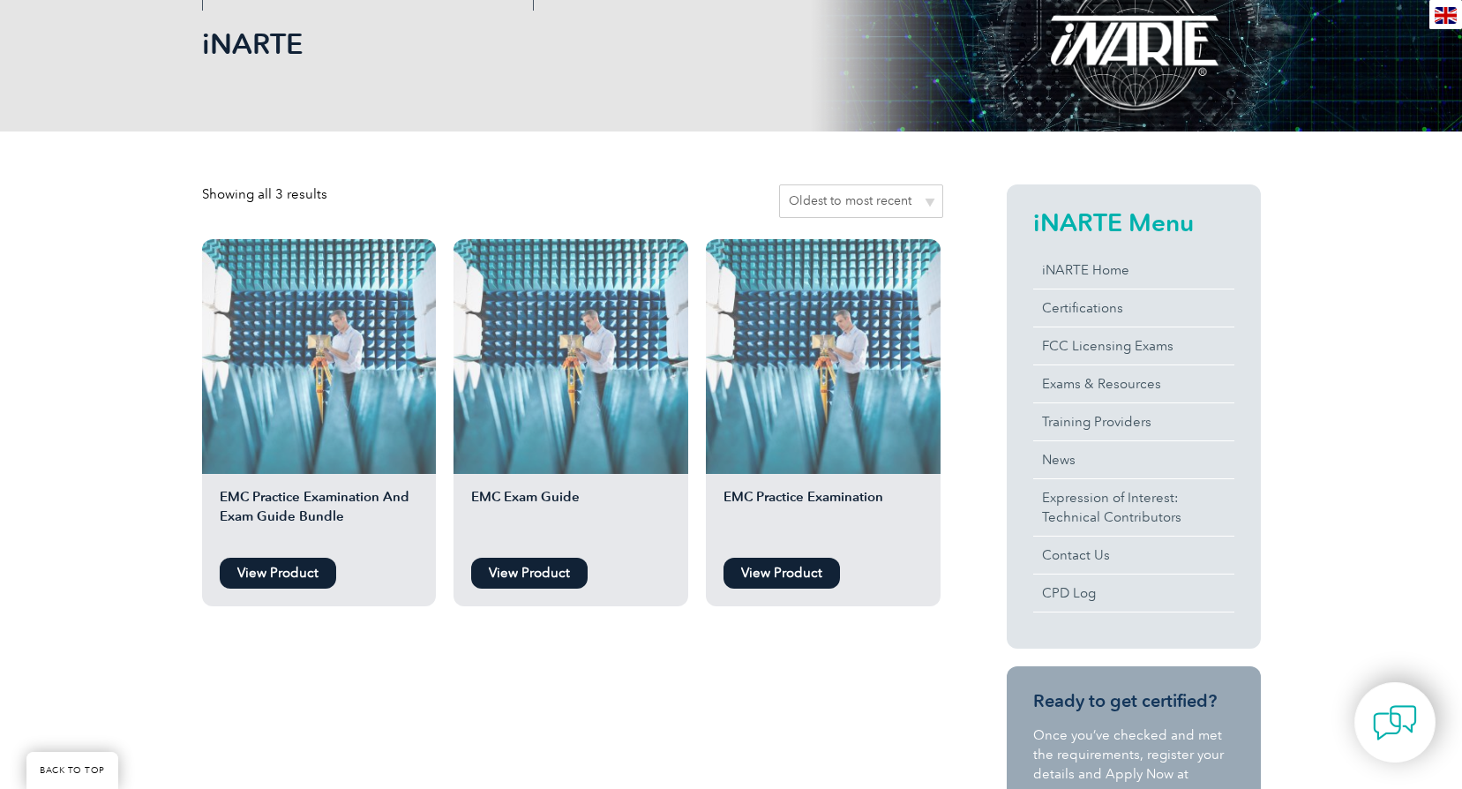
click at [276, 579] on link "View Product" at bounding box center [278, 573] width 116 height 31
drag, startPoint x: 846, startPoint y: 526, endPoint x: 790, endPoint y: 501, distance: 61.7
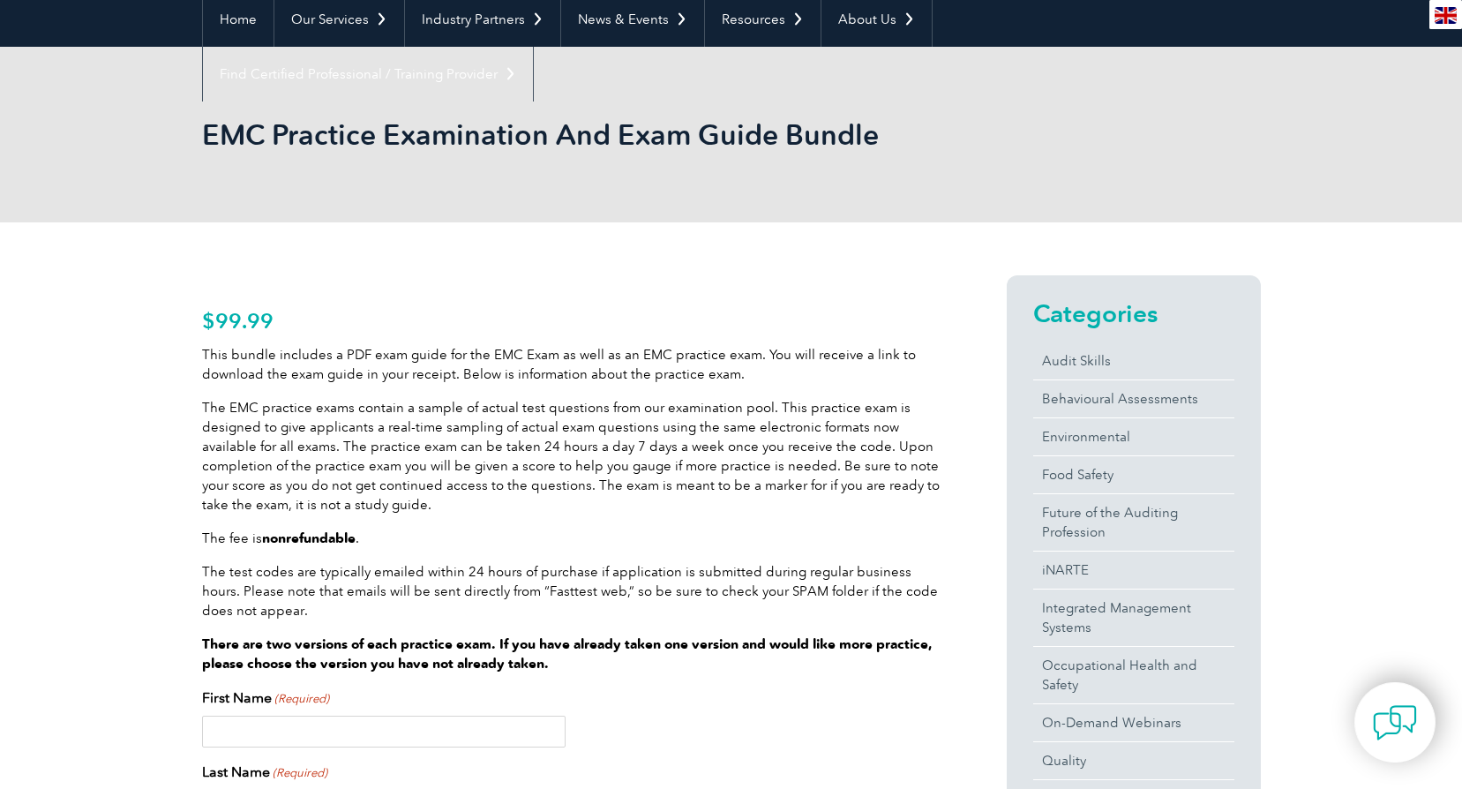
scroll to position [353, 0]
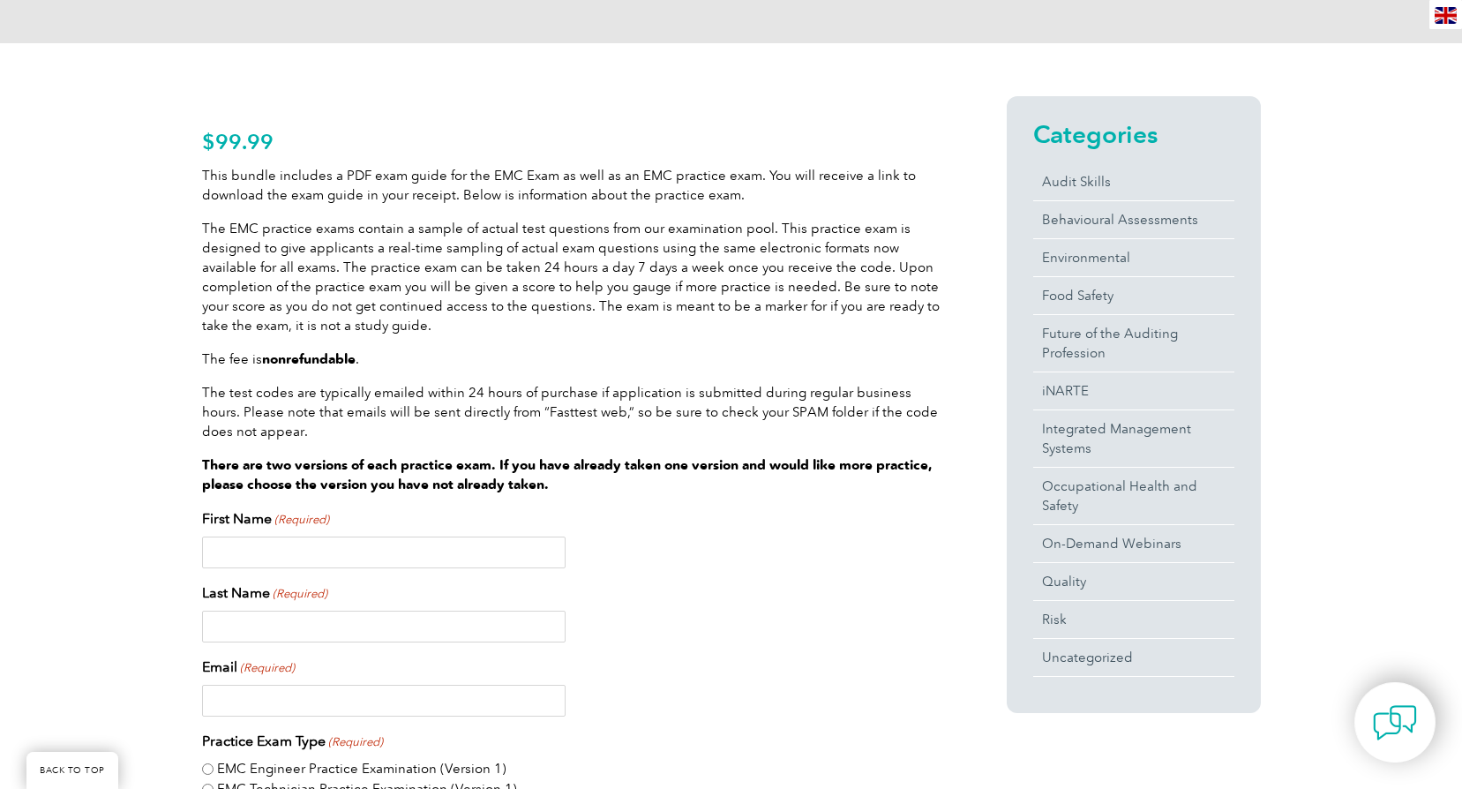
drag, startPoint x: 760, startPoint y: 460, endPoint x: 743, endPoint y: 436, distance: 29.1
